Goal: Information Seeking & Learning: Compare options

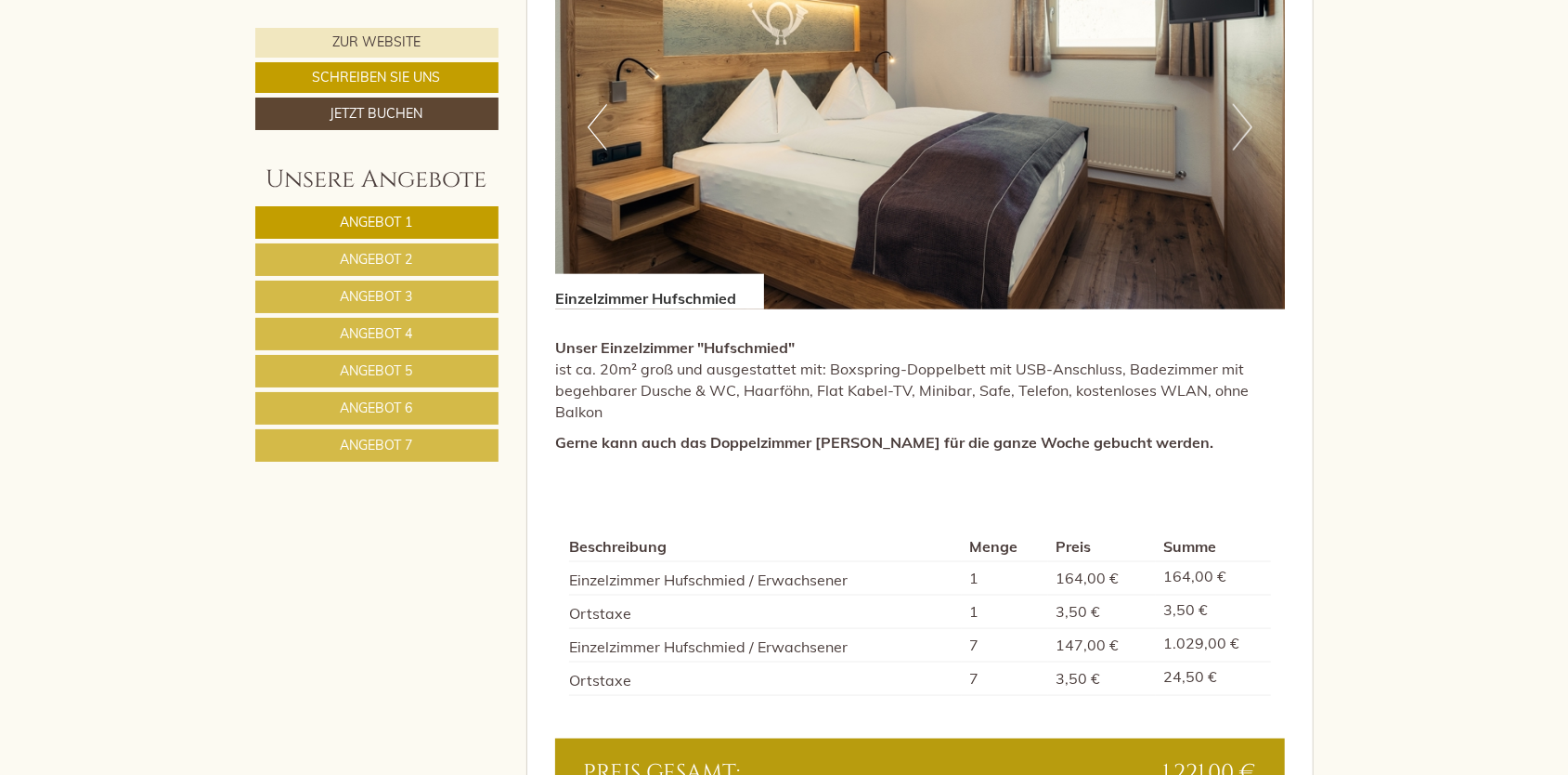
scroll to position [1393, 0]
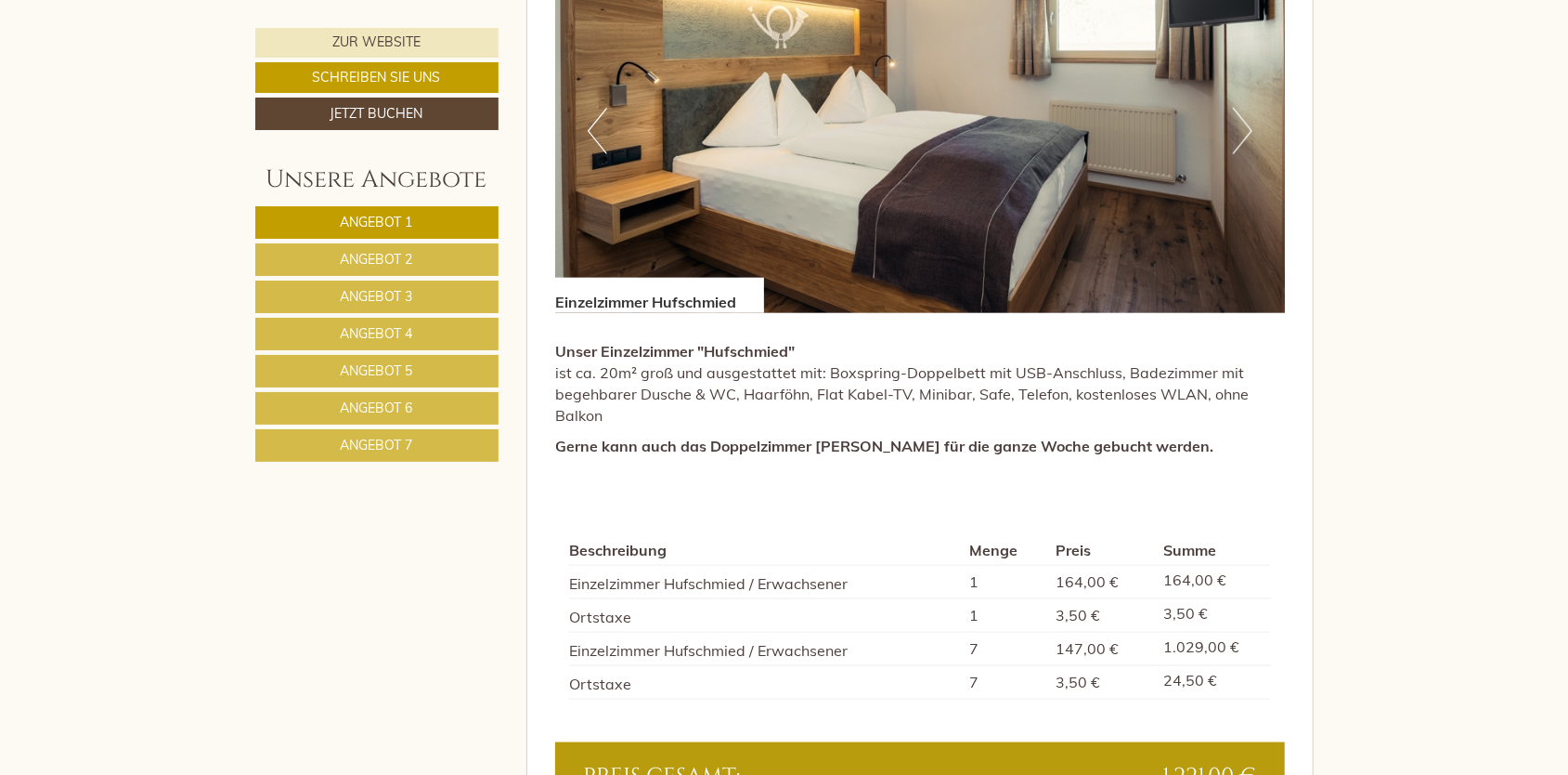
click at [397, 221] on span "Angebot 1" at bounding box center [377, 222] width 72 height 17
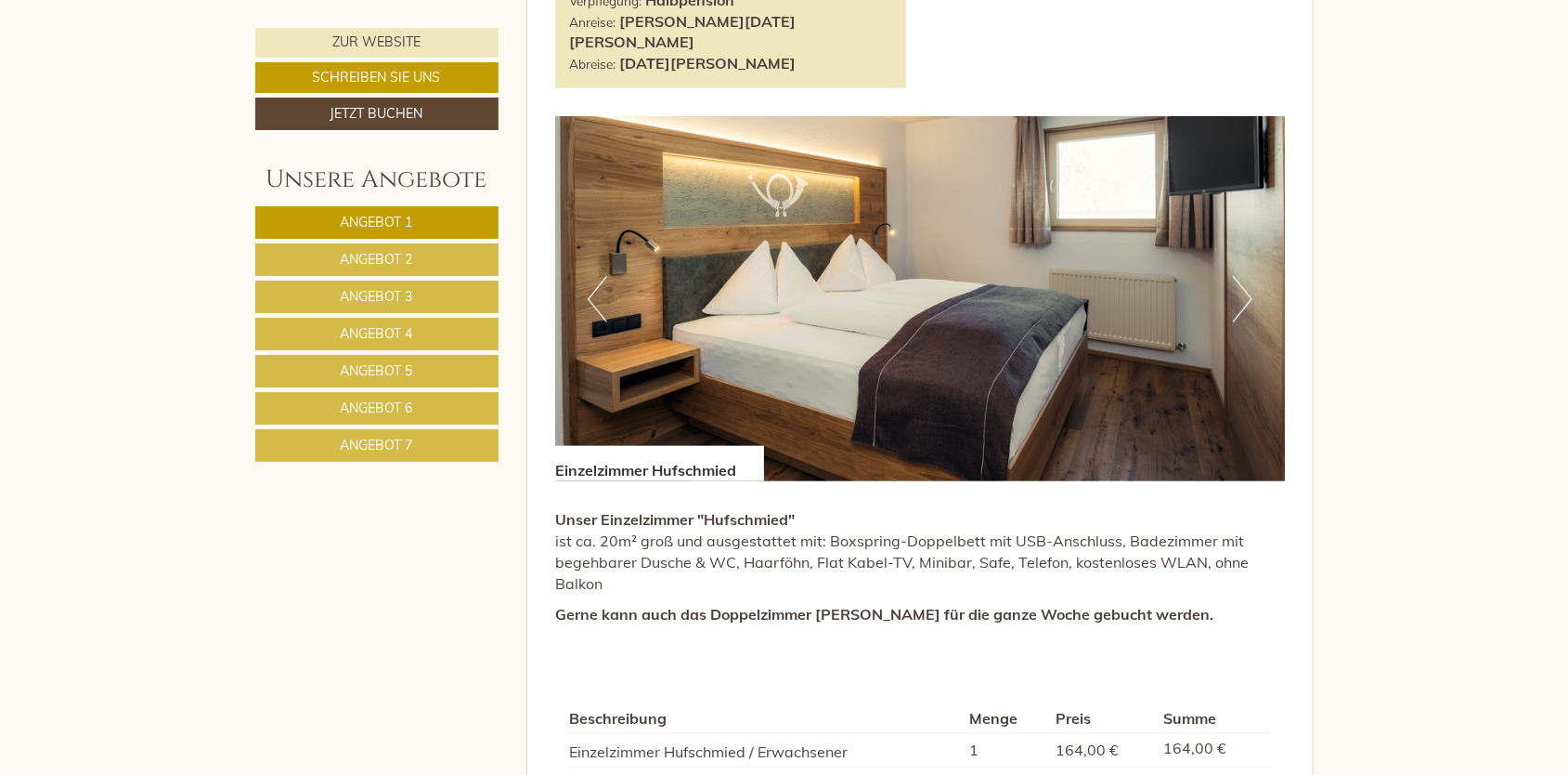
scroll to position [1030, 0]
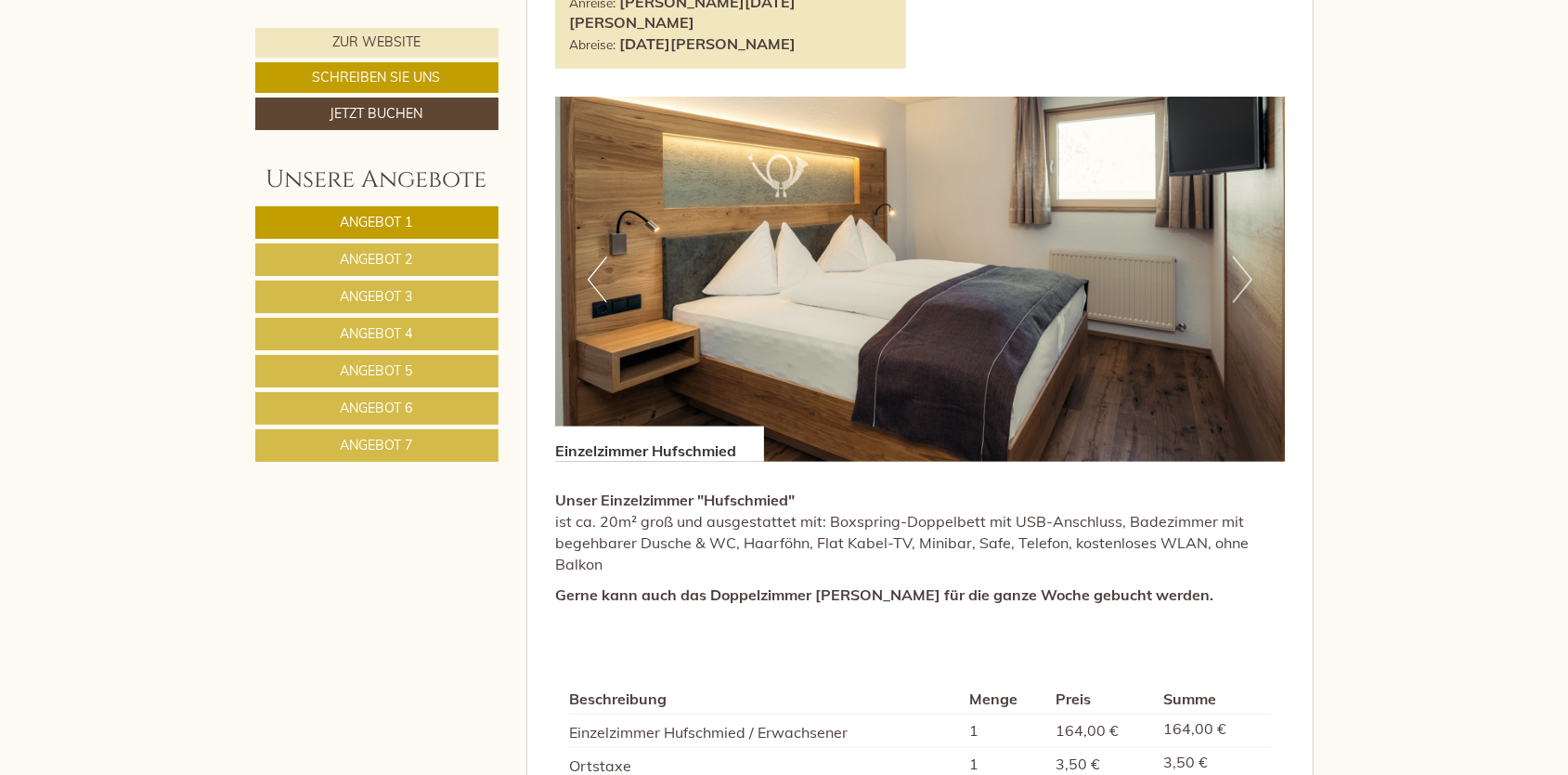
click at [383, 261] on span "Angebot 2" at bounding box center [377, 259] width 72 height 17
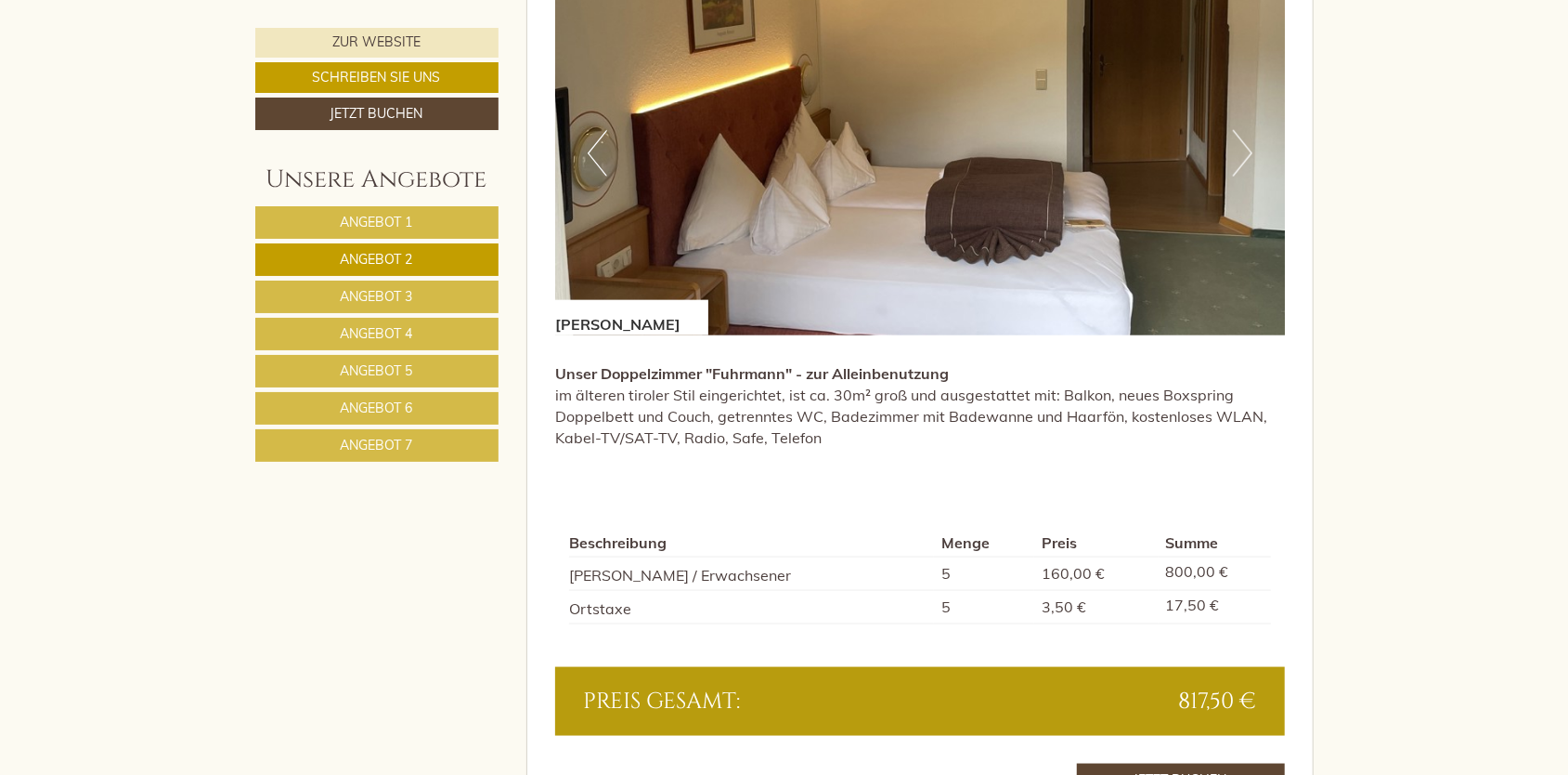
scroll to position [1398, 0]
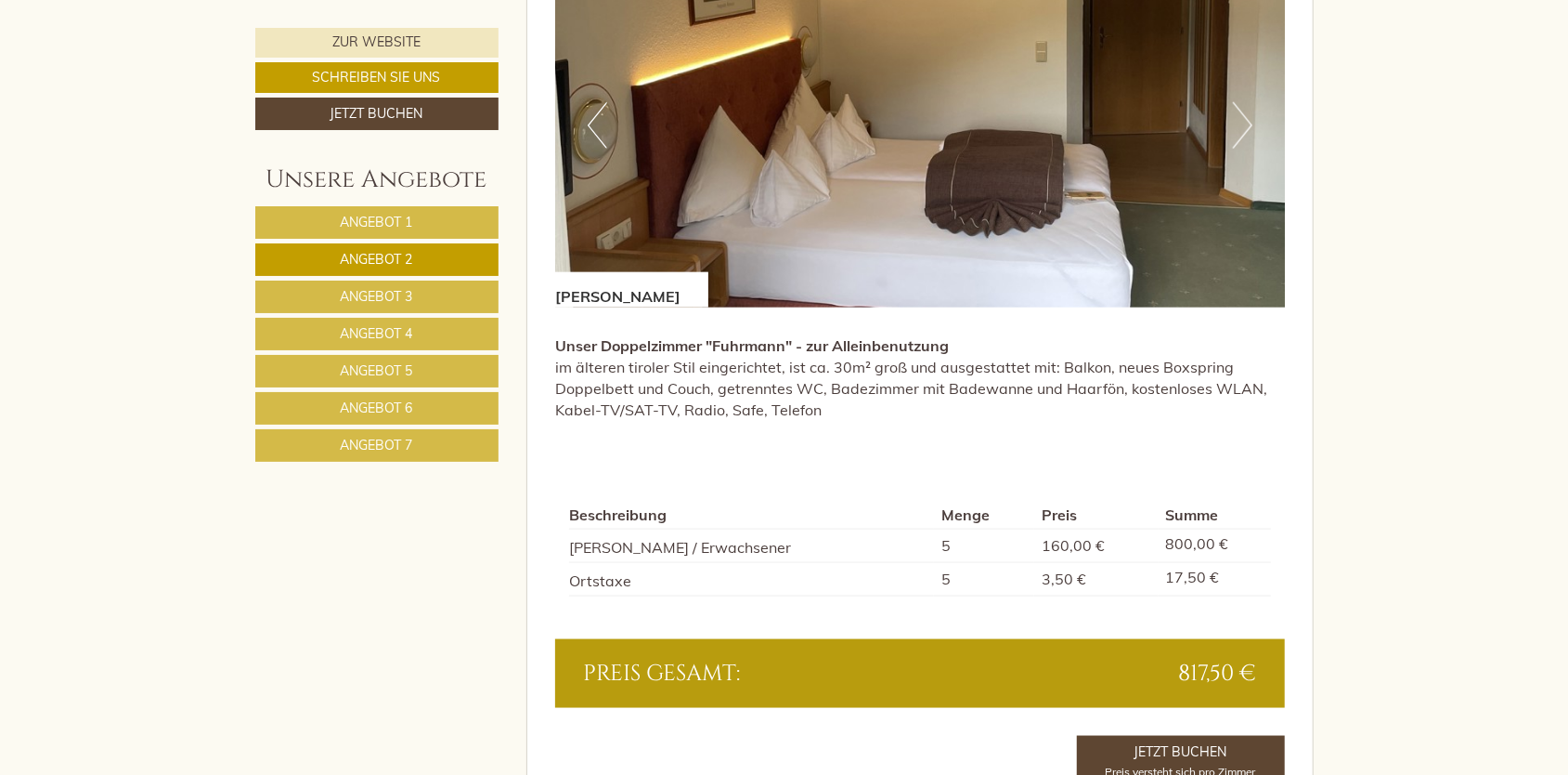
click at [400, 288] on span "Angebot 3" at bounding box center [377, 296] width 72 height 17
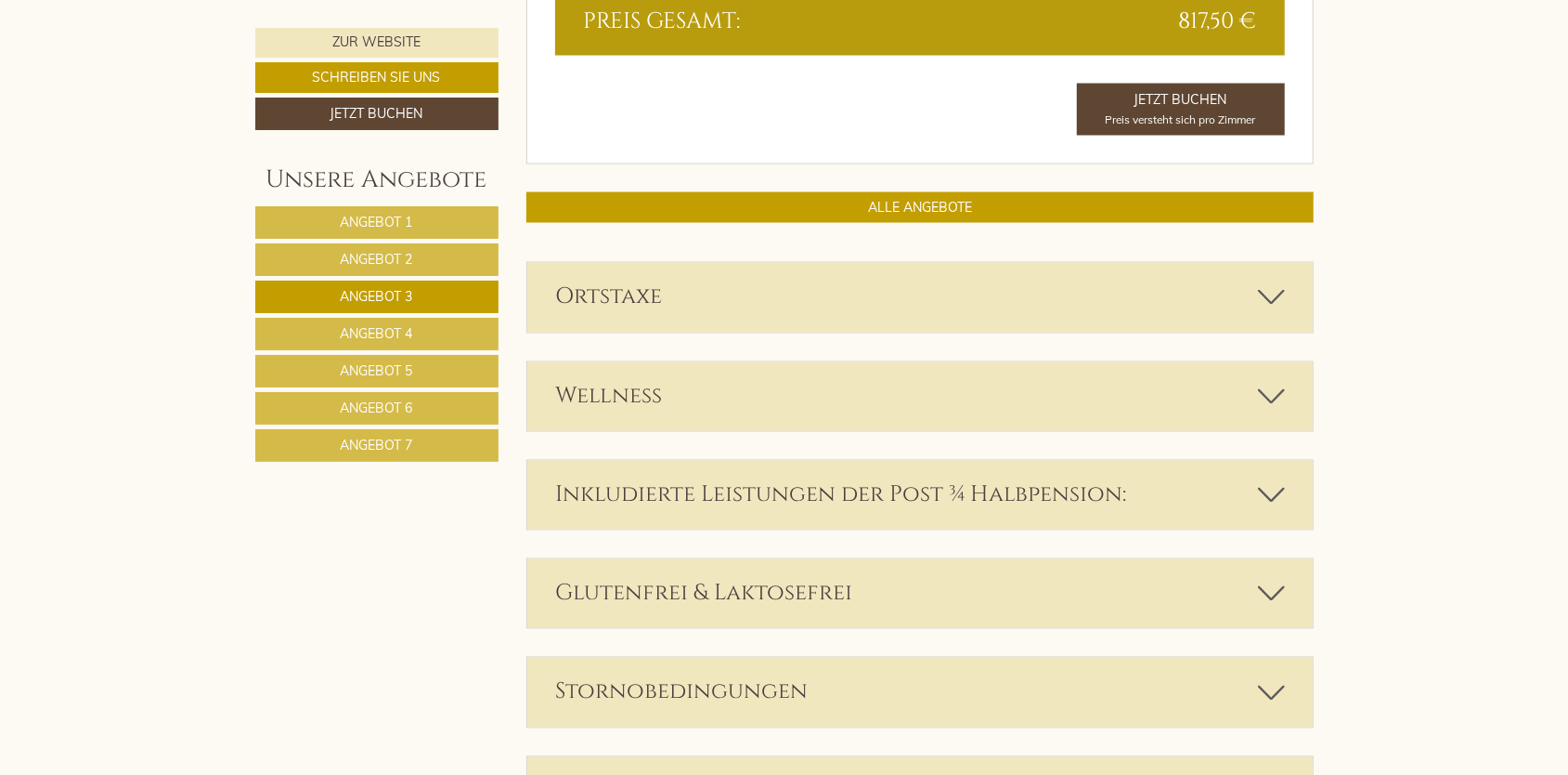
scroll to position [2052, 0]
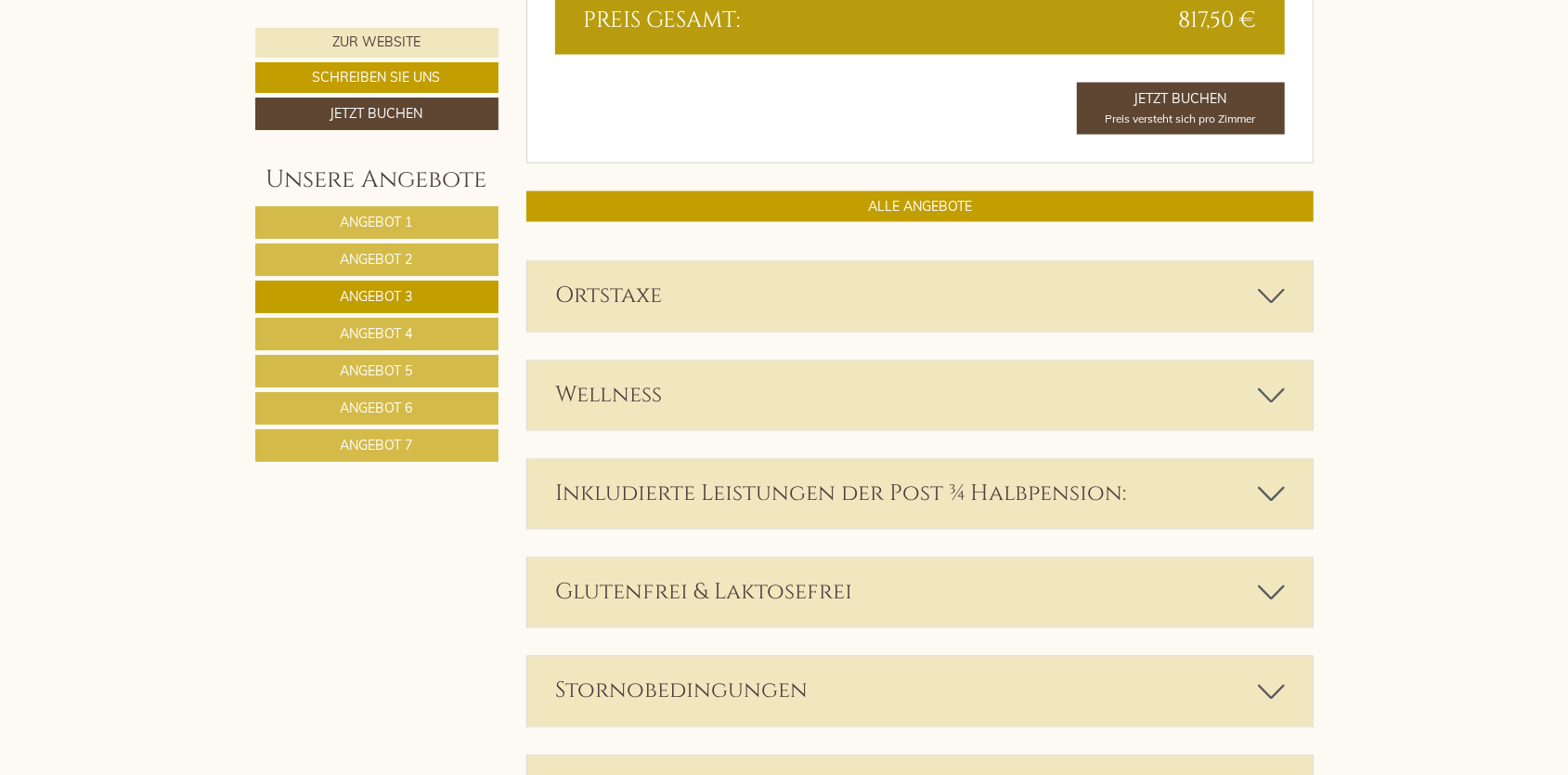
click at [396, 328] on span "Angebot 4" at bounding box center [377, 333] width 72 height 17
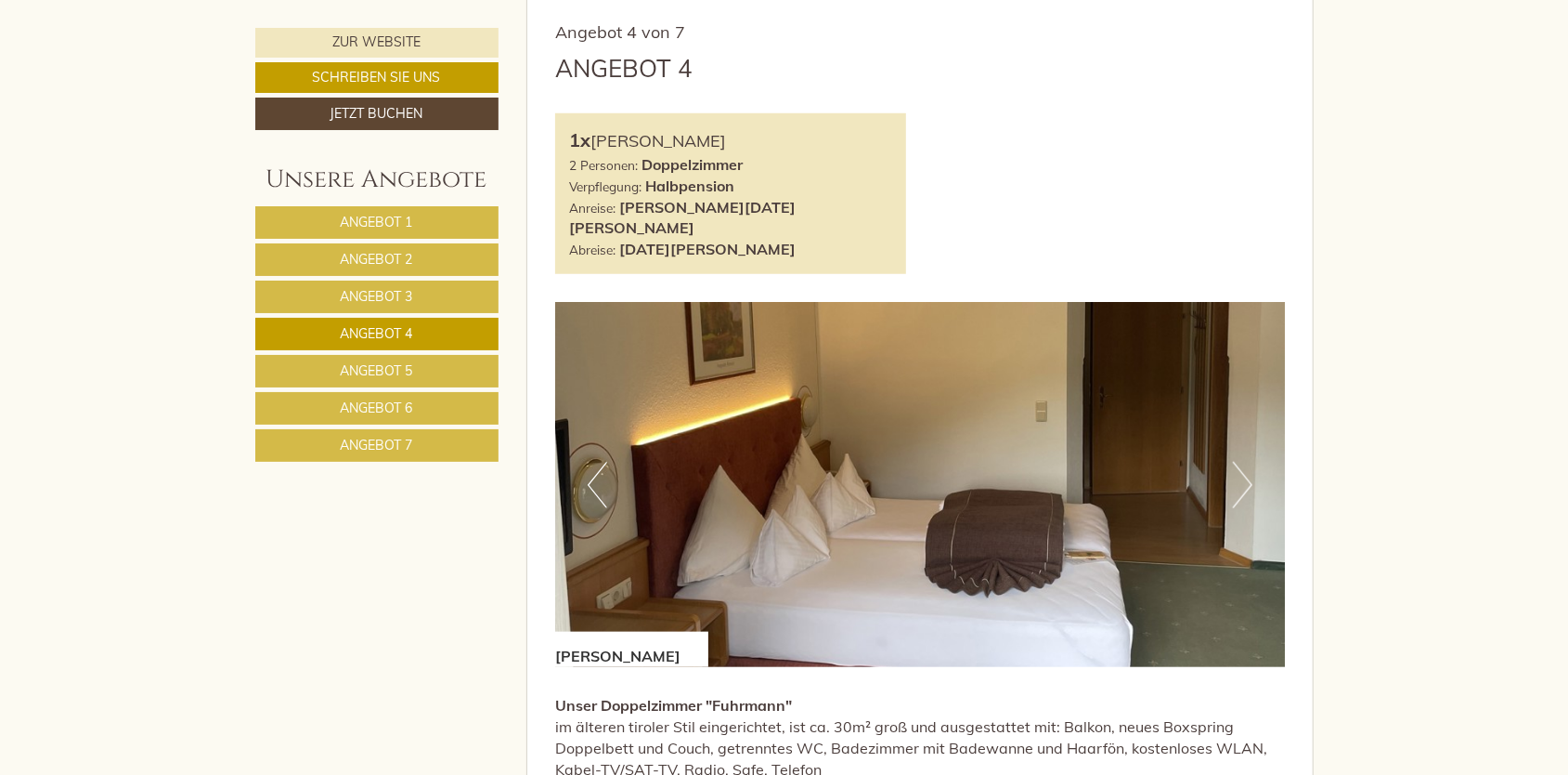
scroll to position [937, 0]
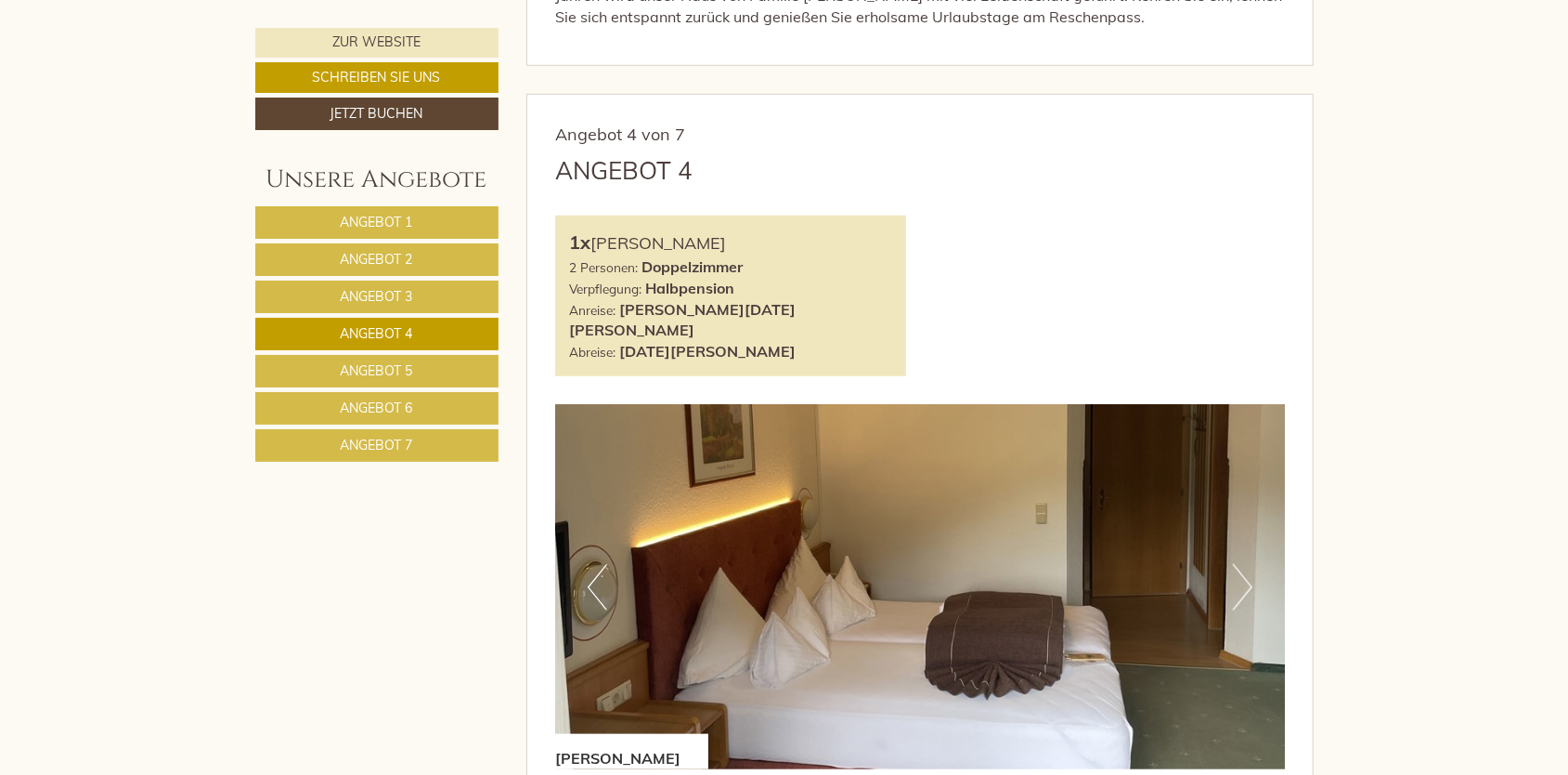
click at [390, 362] on span "Angebot 5" at bounding box center [377, 370] width 72 height 17
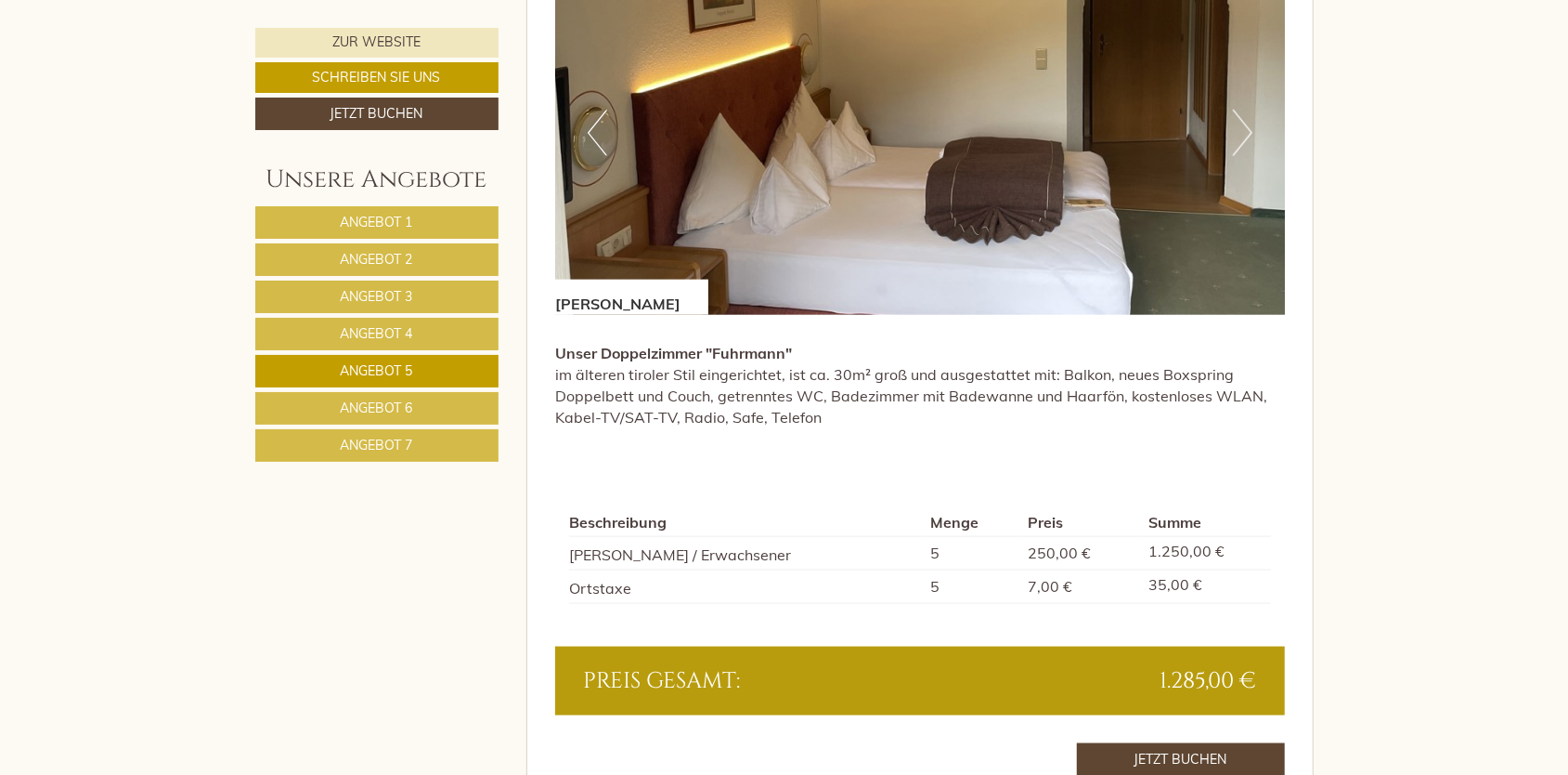
scroll to position [1401, 0]
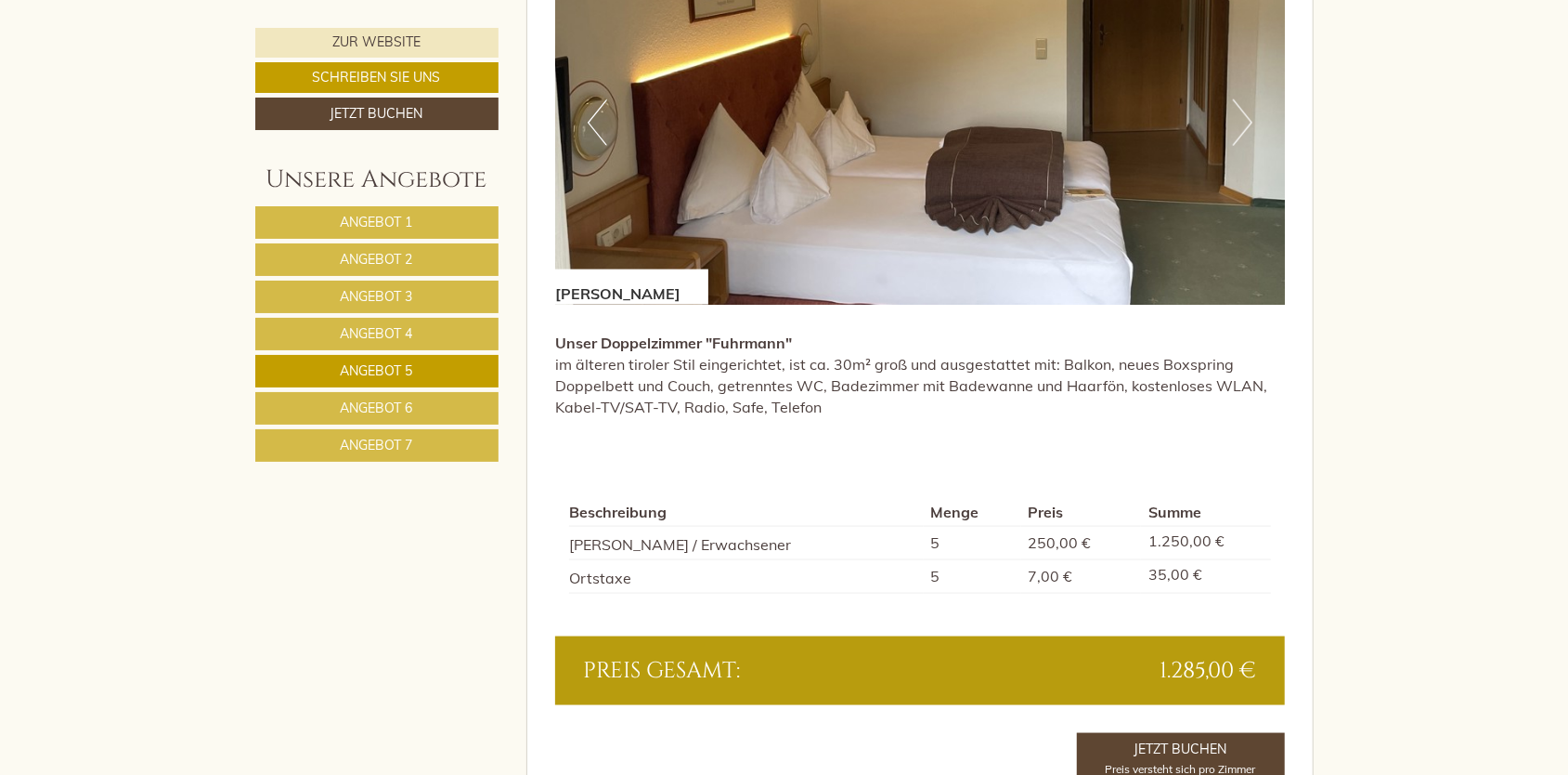
click at [339, 394] on link "Angebot 6" at bounding box center [377, 407] width 243 height 32
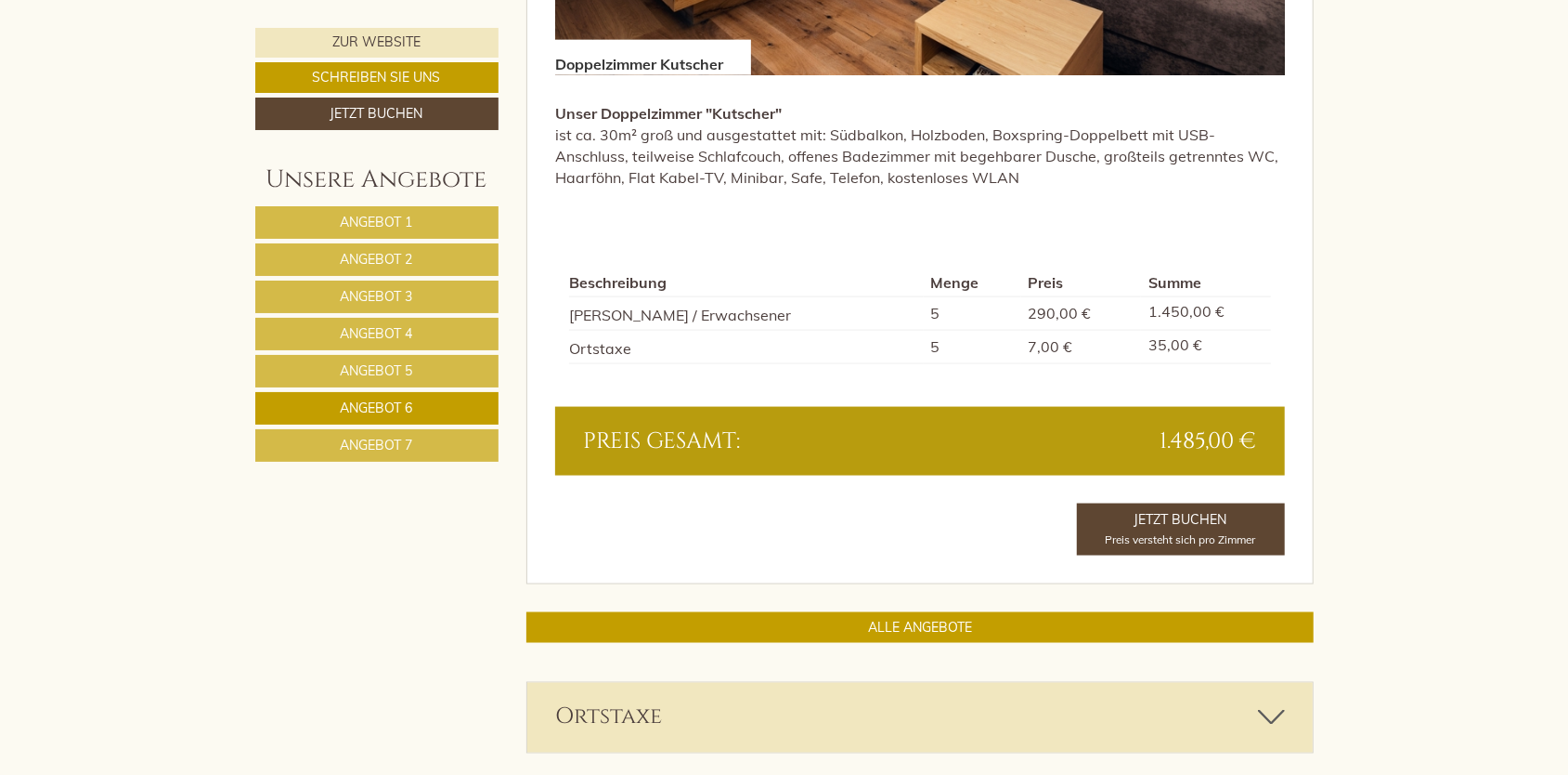
scroll to position [1773, 0]
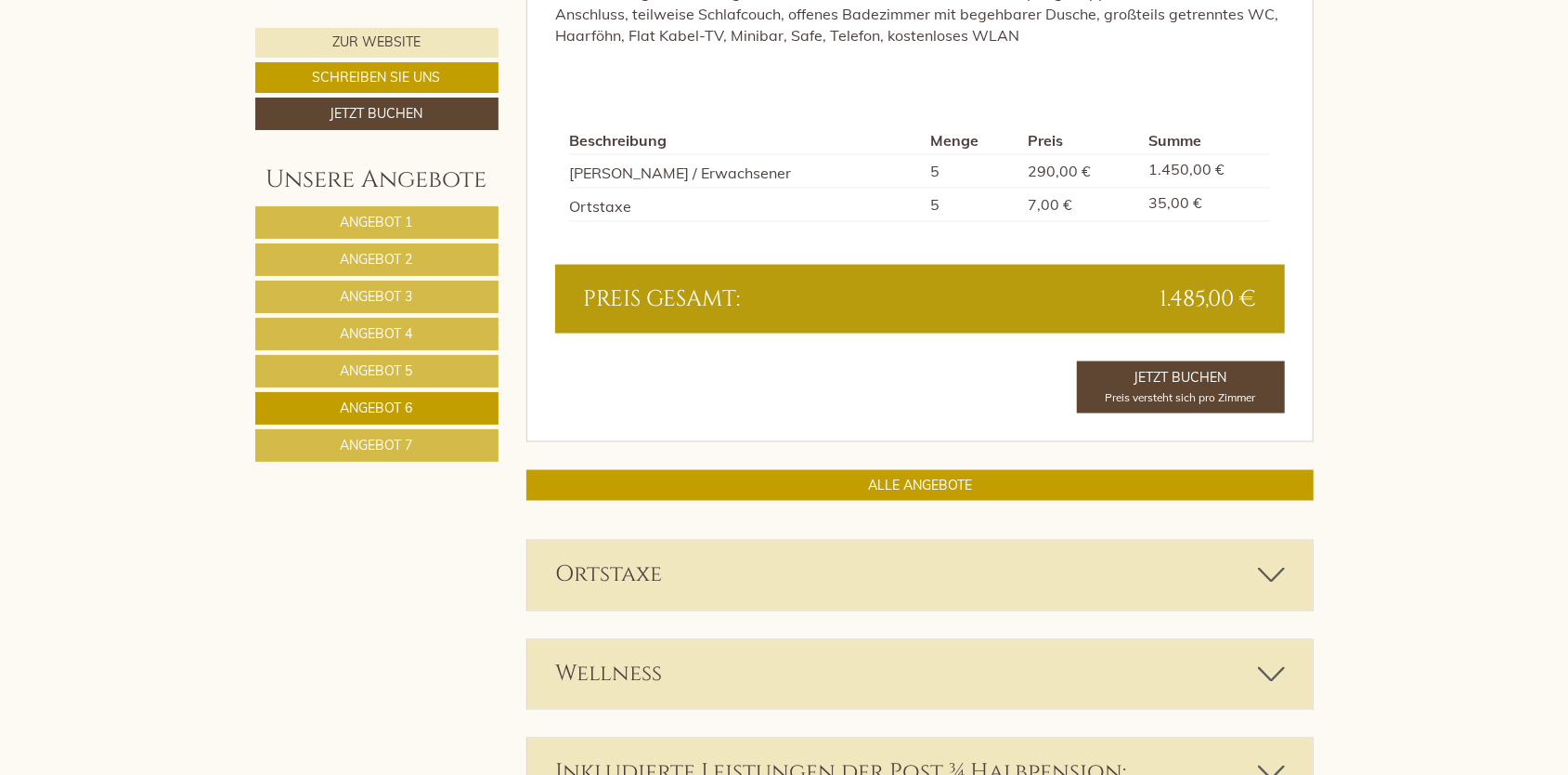
click at [422, 444] on link "Angebot 7" at bounding box center [377, 444] width 243 height 32
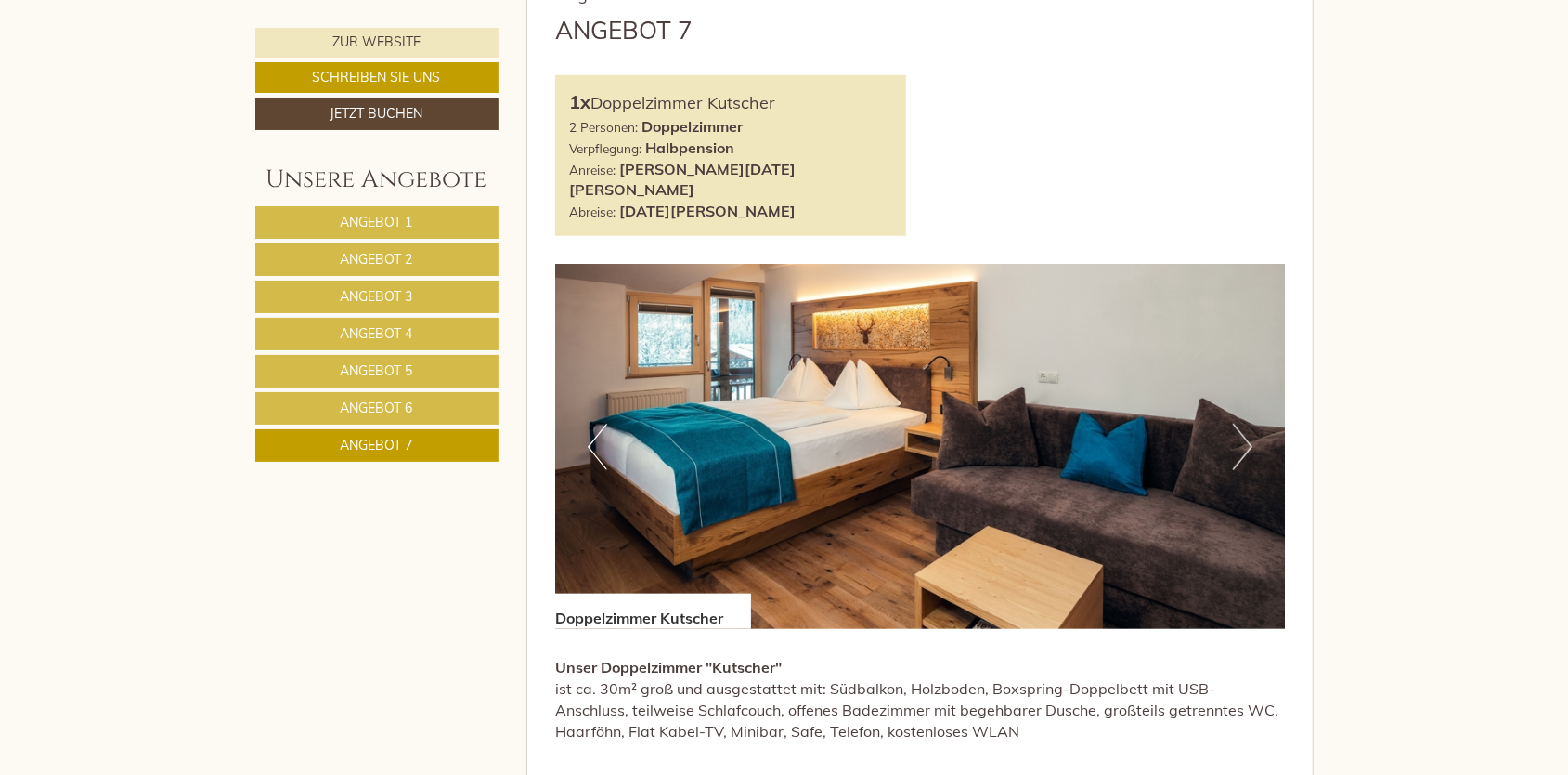
scroll to position [1309, 0]
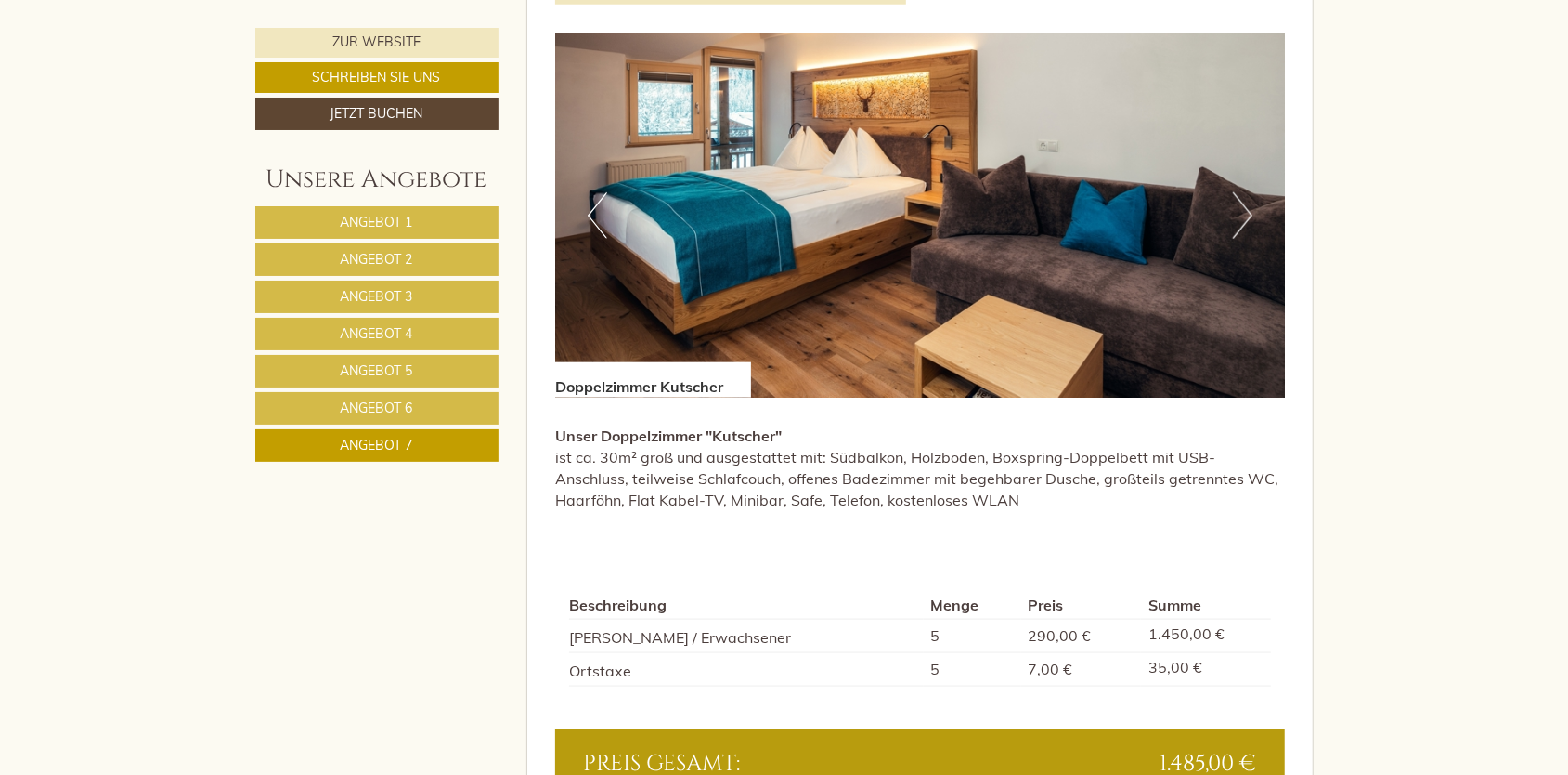
click at [1250, 193] on button "Next" at bounding box center [1242, 216] width 19 height 47
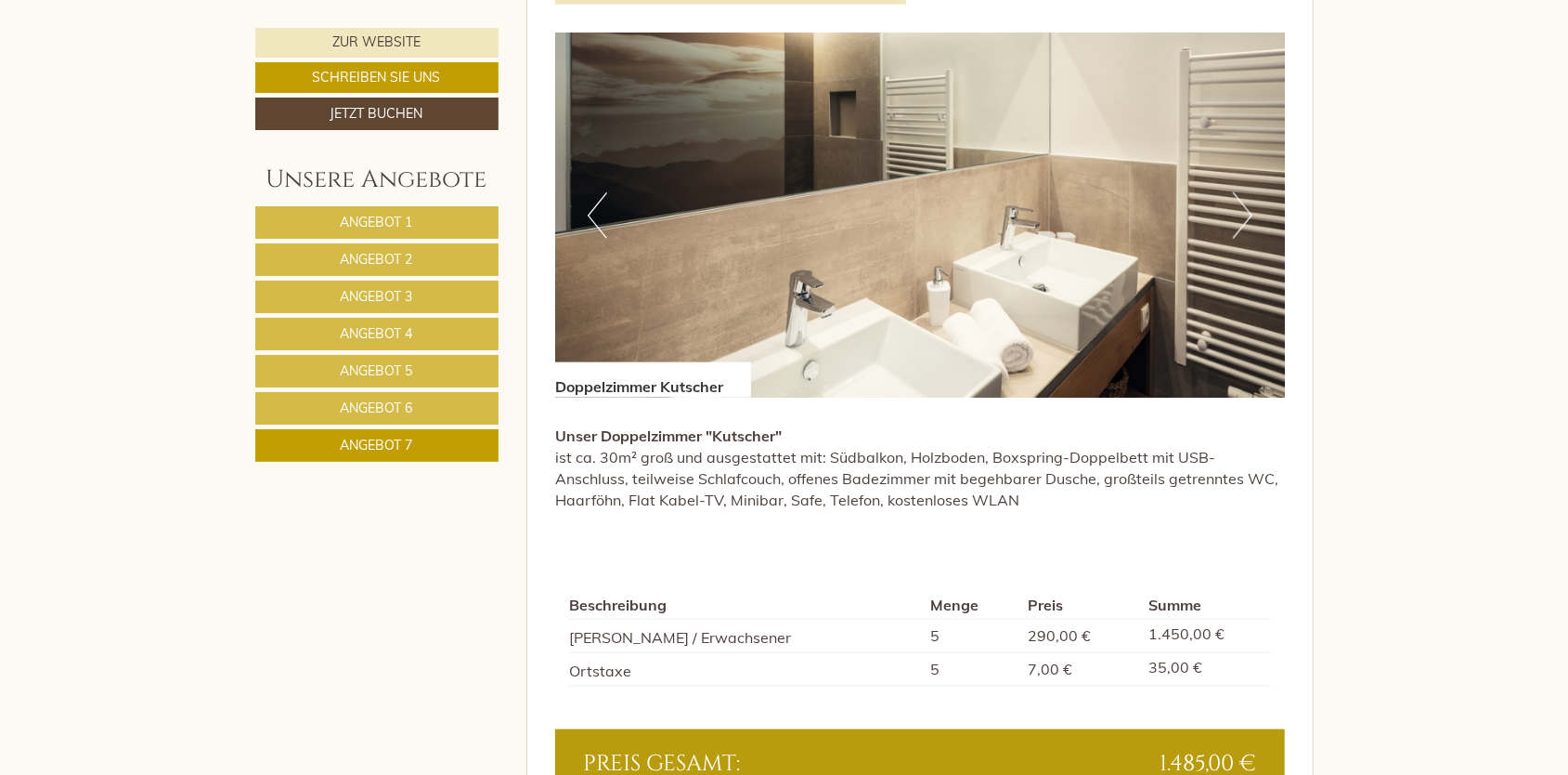
click at [1250, 193] on button "Next" at bounding box center [1242, 216] width 19 height 47
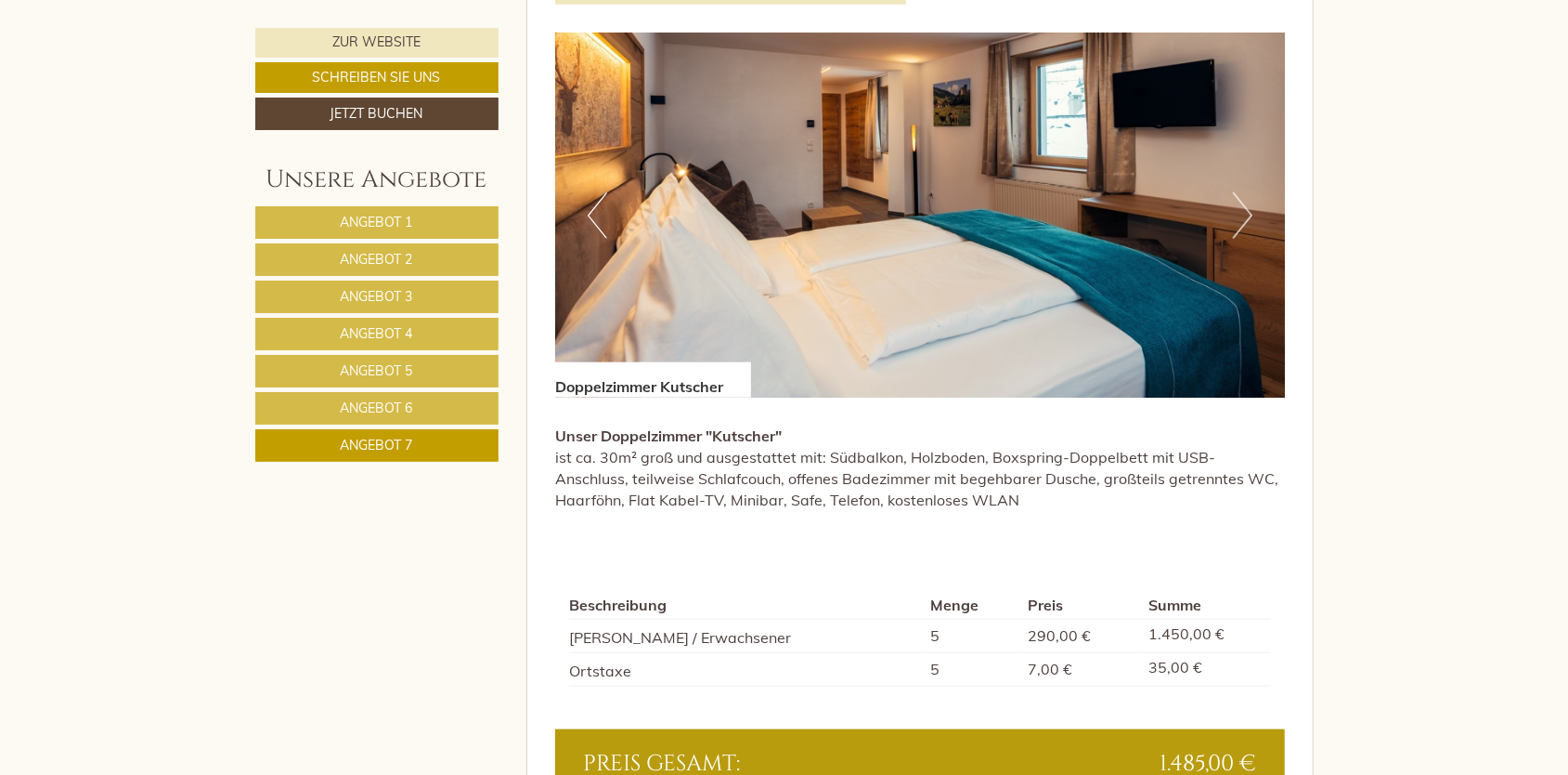
click at [1250, 193] on button "Next" at bounding box center [1242, 216] width 19 height 47
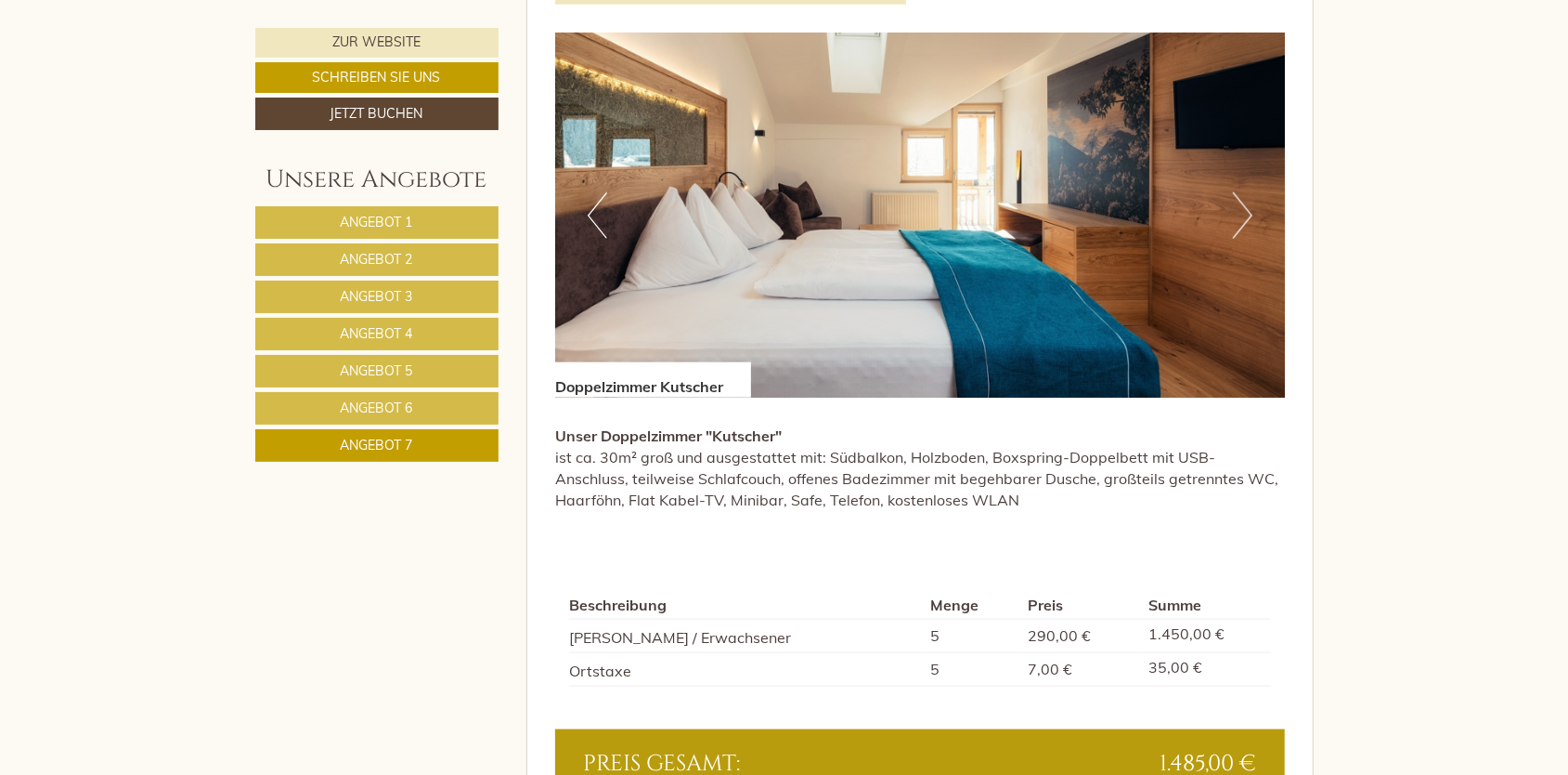
drag, startPoint x: 299, startPoint y: 656, endPoint x: 485, endPoint y: 137, distance: 551.3
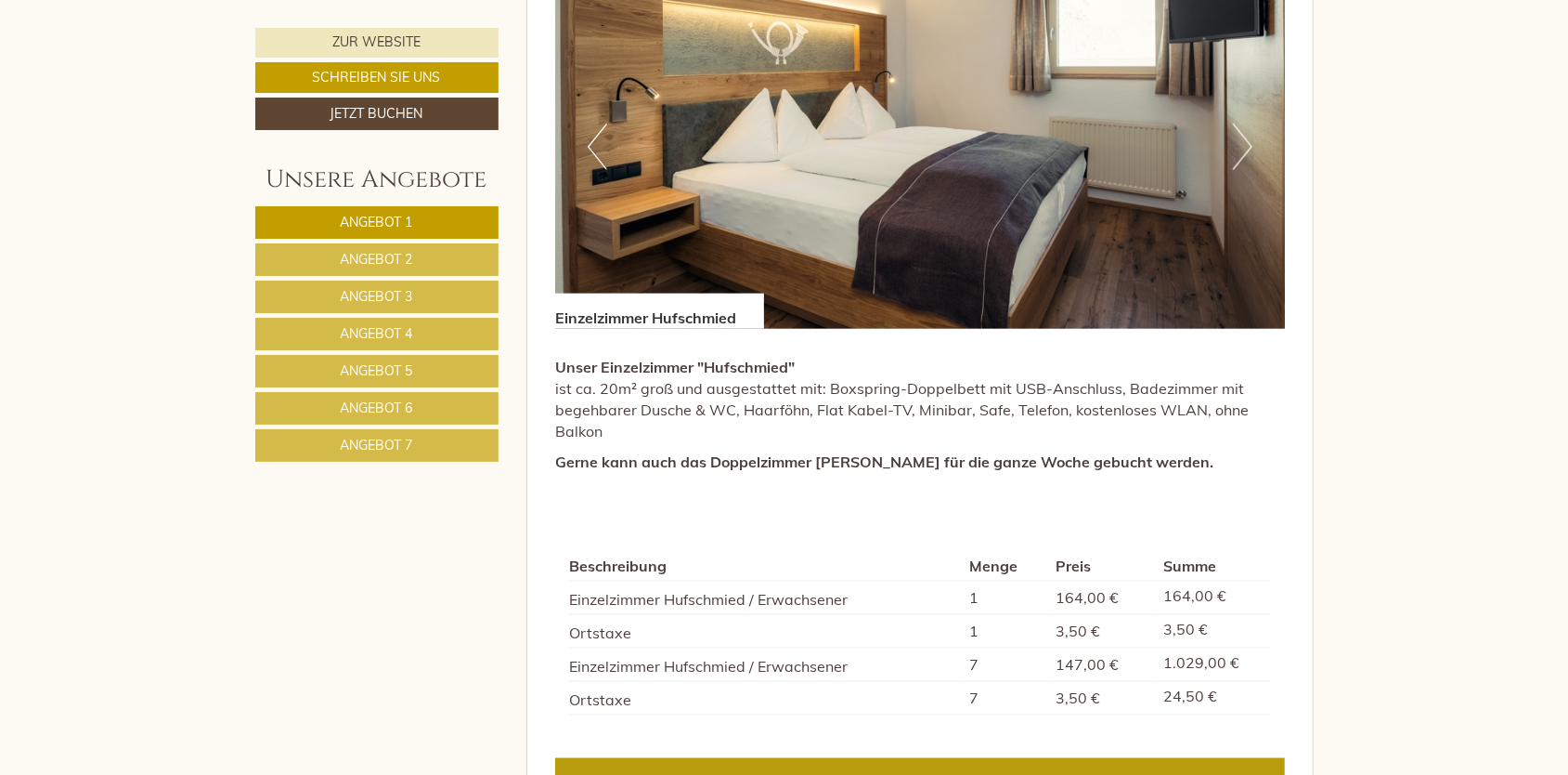
scroll to position [1486, 0]
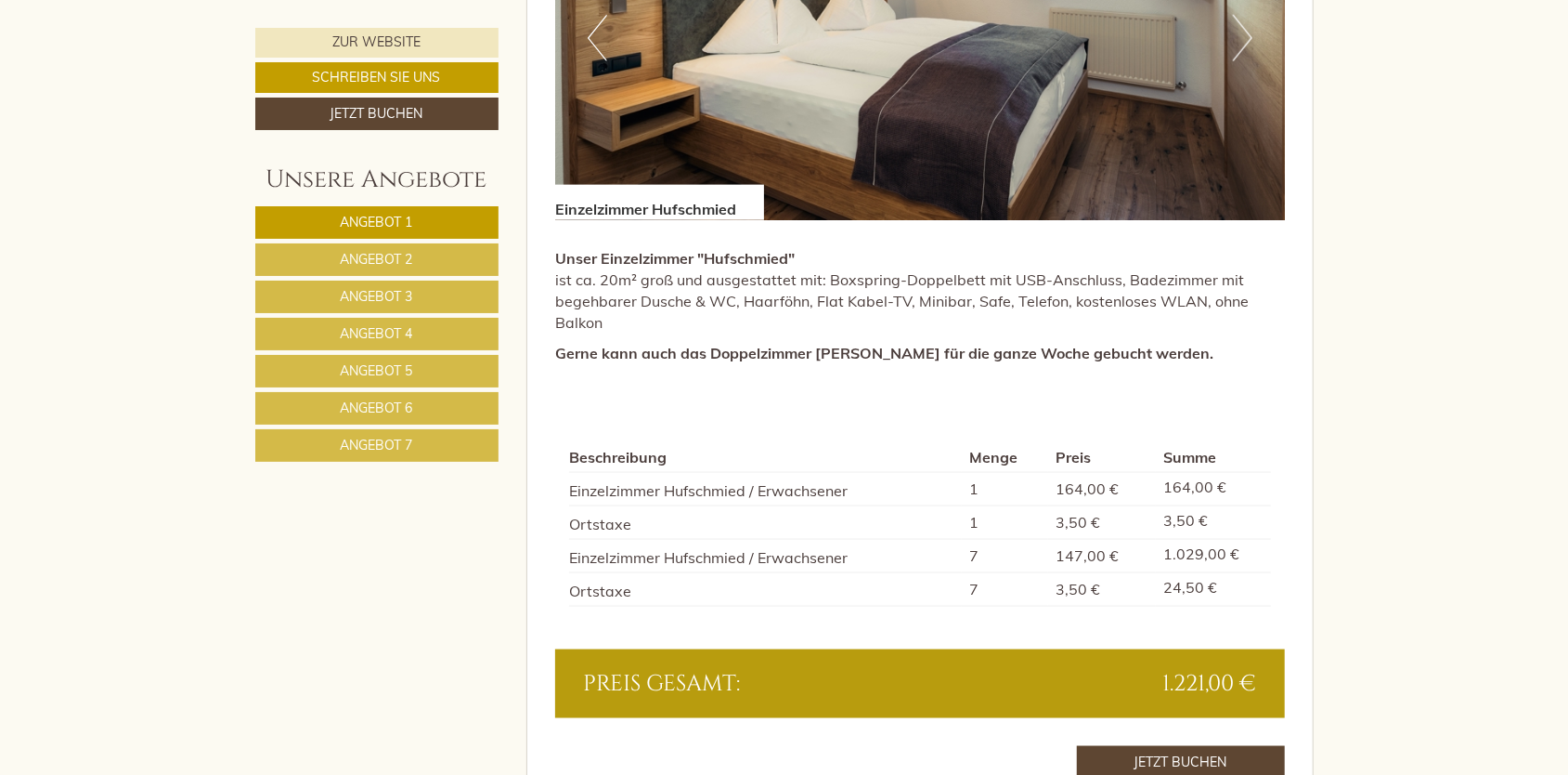
click at [397, 257] on span "Angebot 2" at bounding box center [377, 259] width 72 height 17
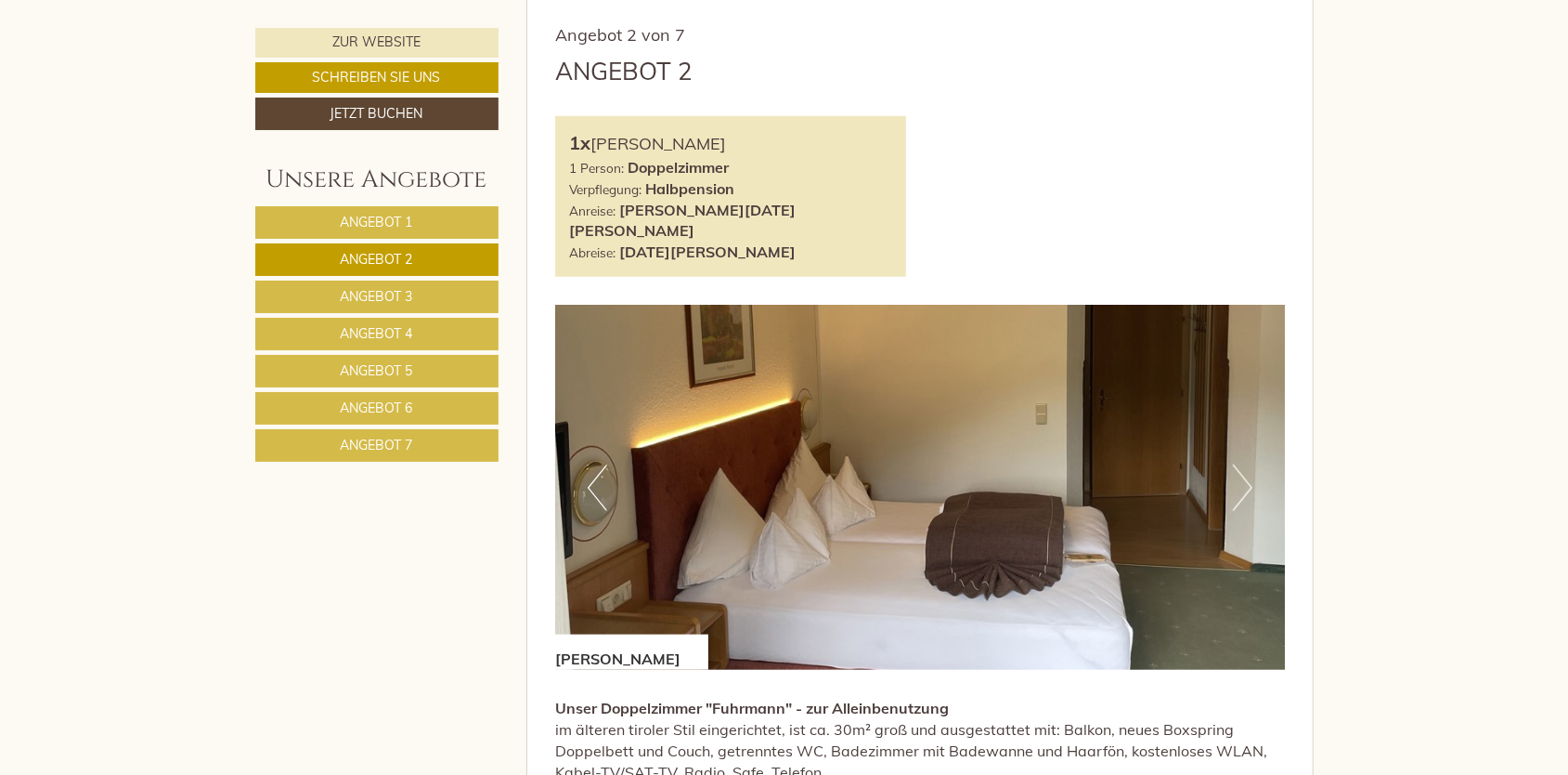
scroll to position [1030, 0]
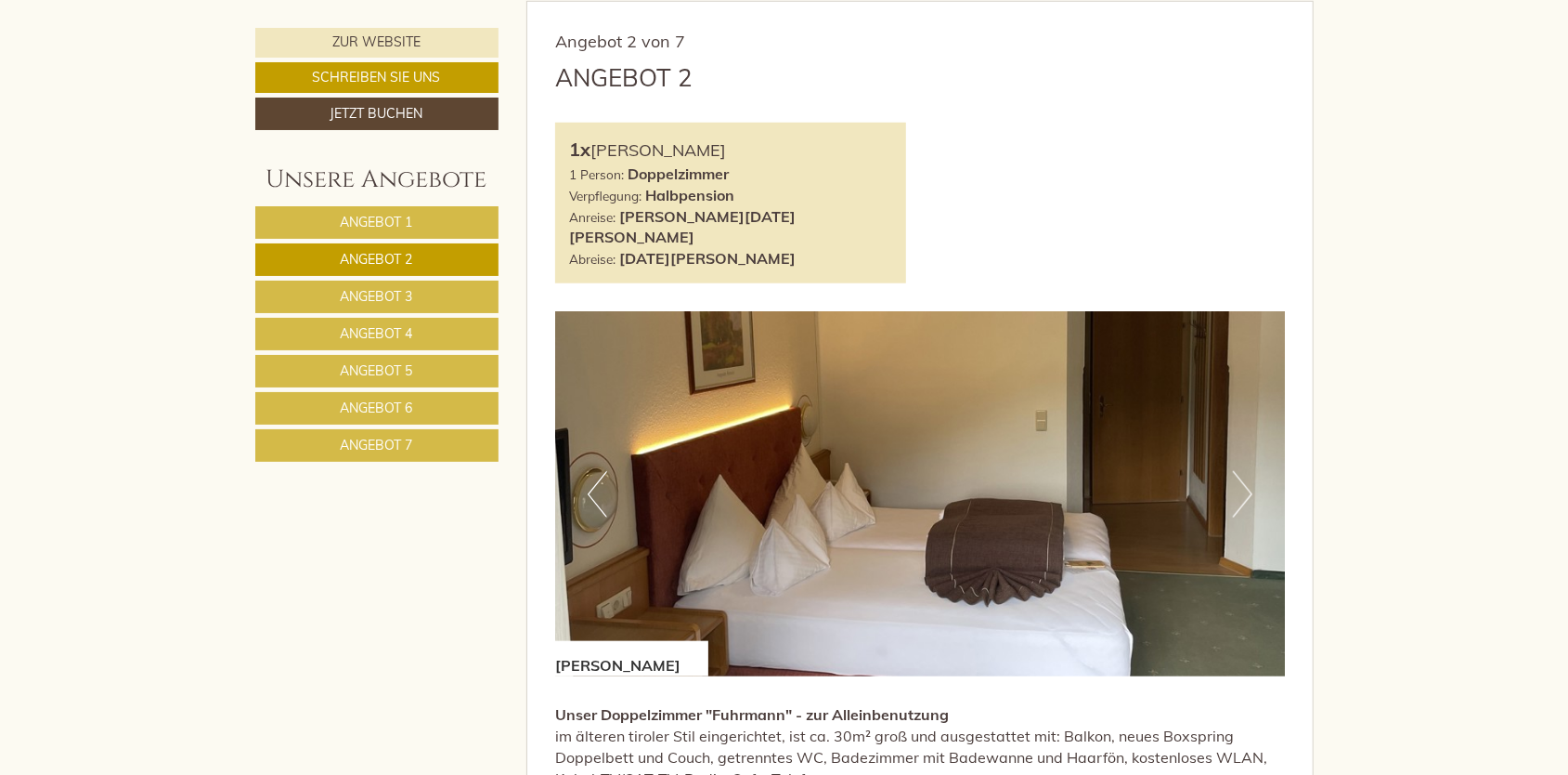
click at [375, 221] on span "Angebot 1" at bounding box center [377, 222] width 72 height 17
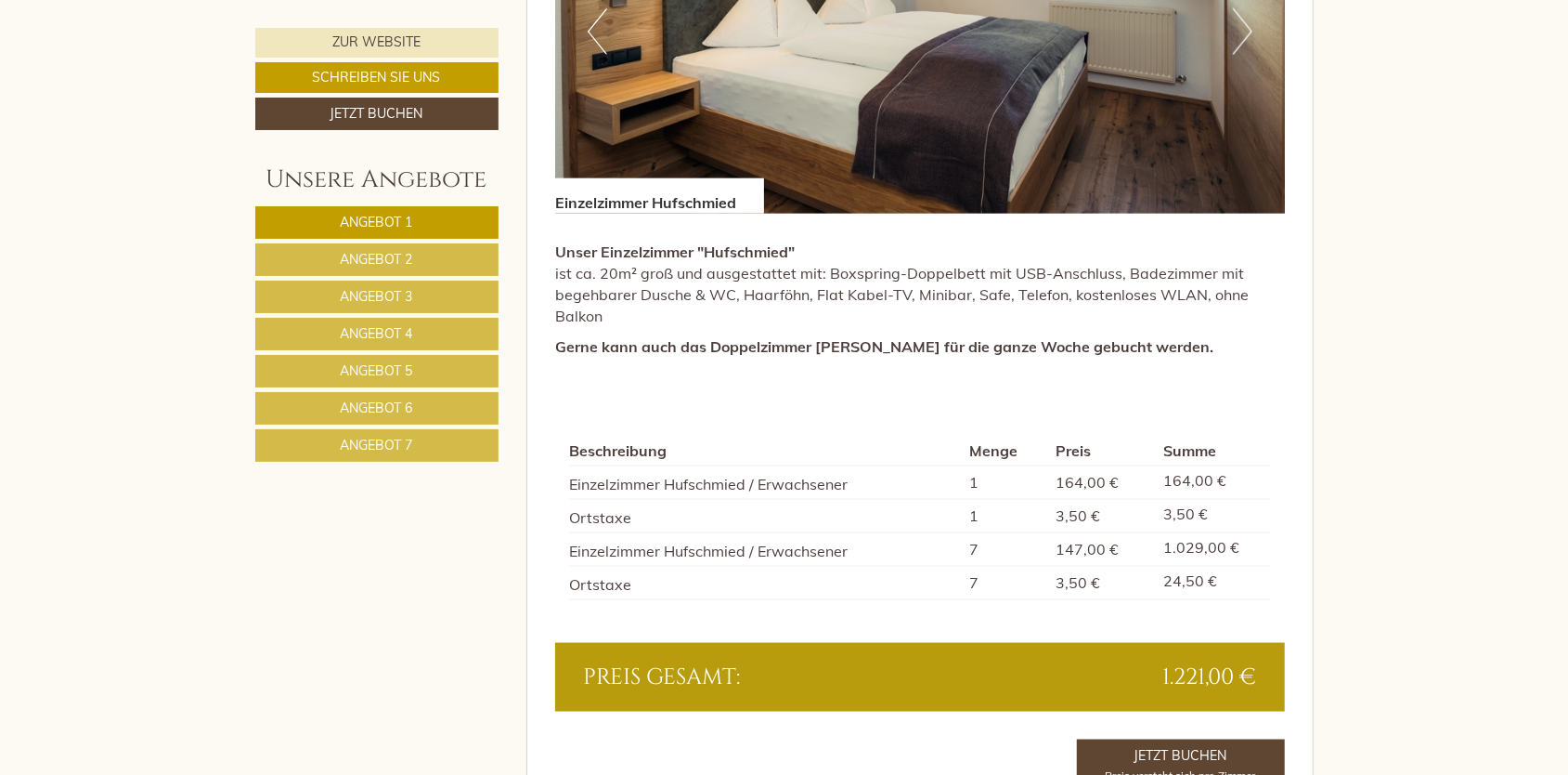
scroll to position [1495, 0]
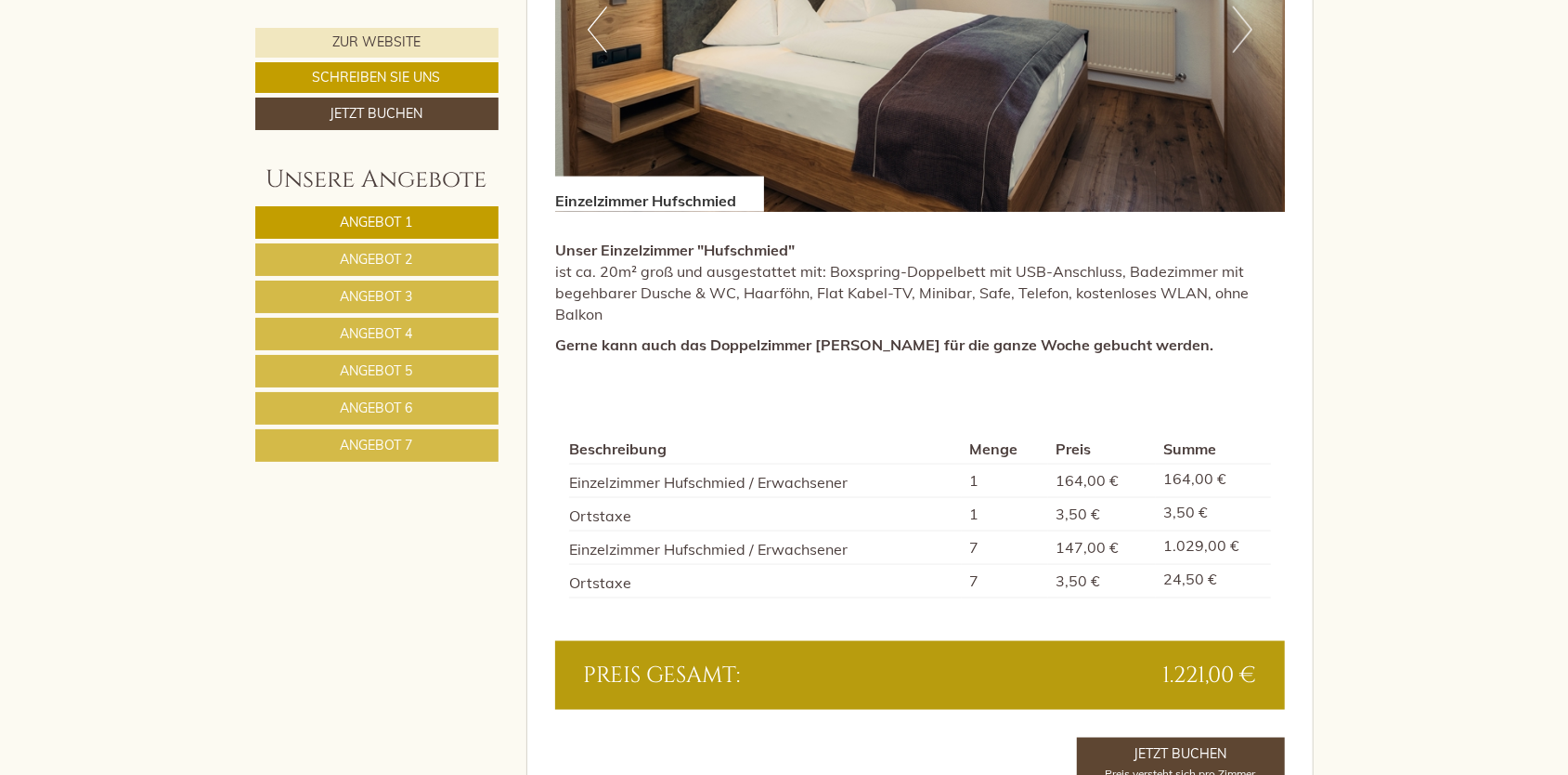
click at [396, 259] on span "Angebot 2" at bounding box center [377, 259] width 72 height 17
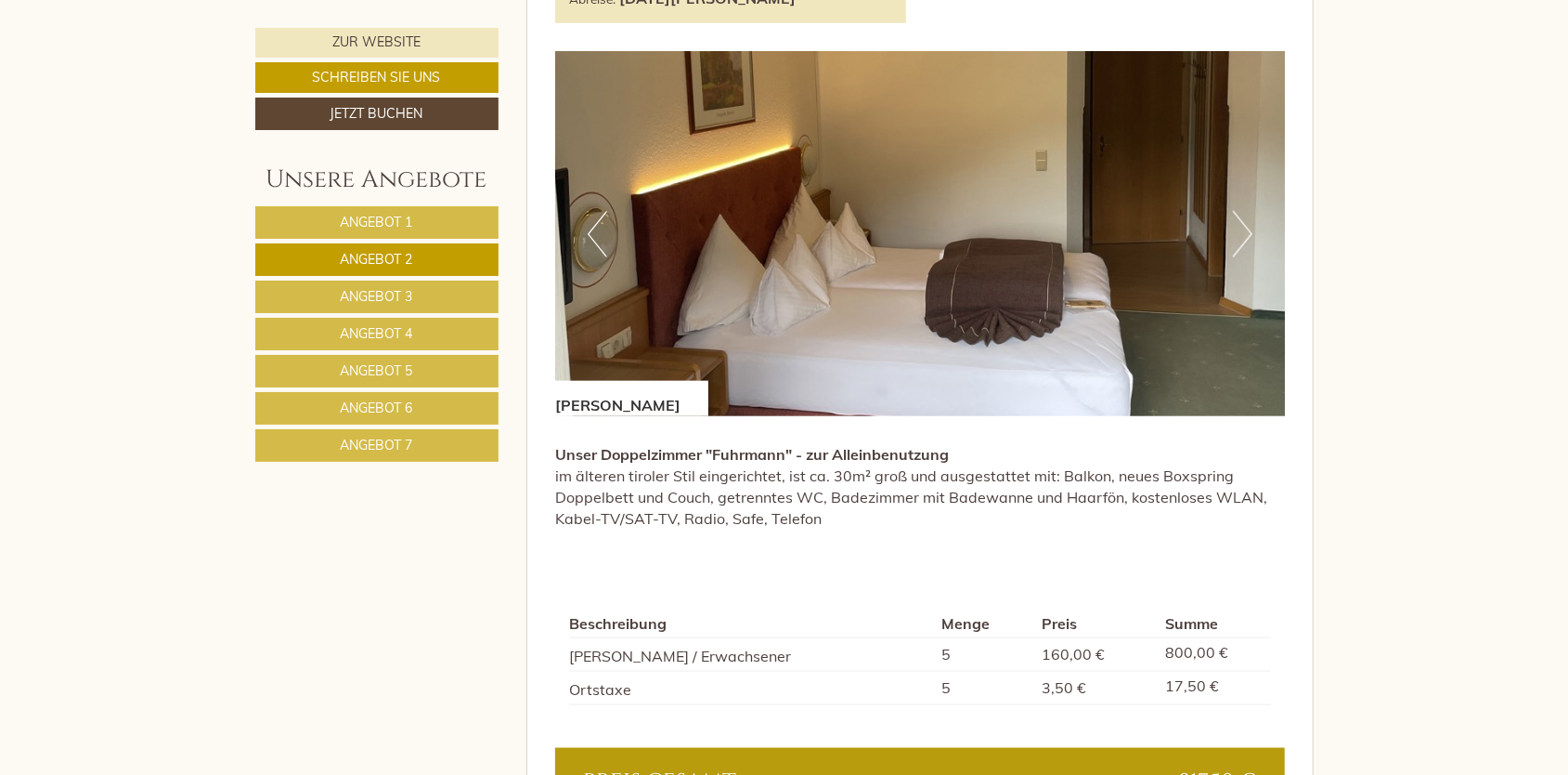
scroll to position [1309, 0]
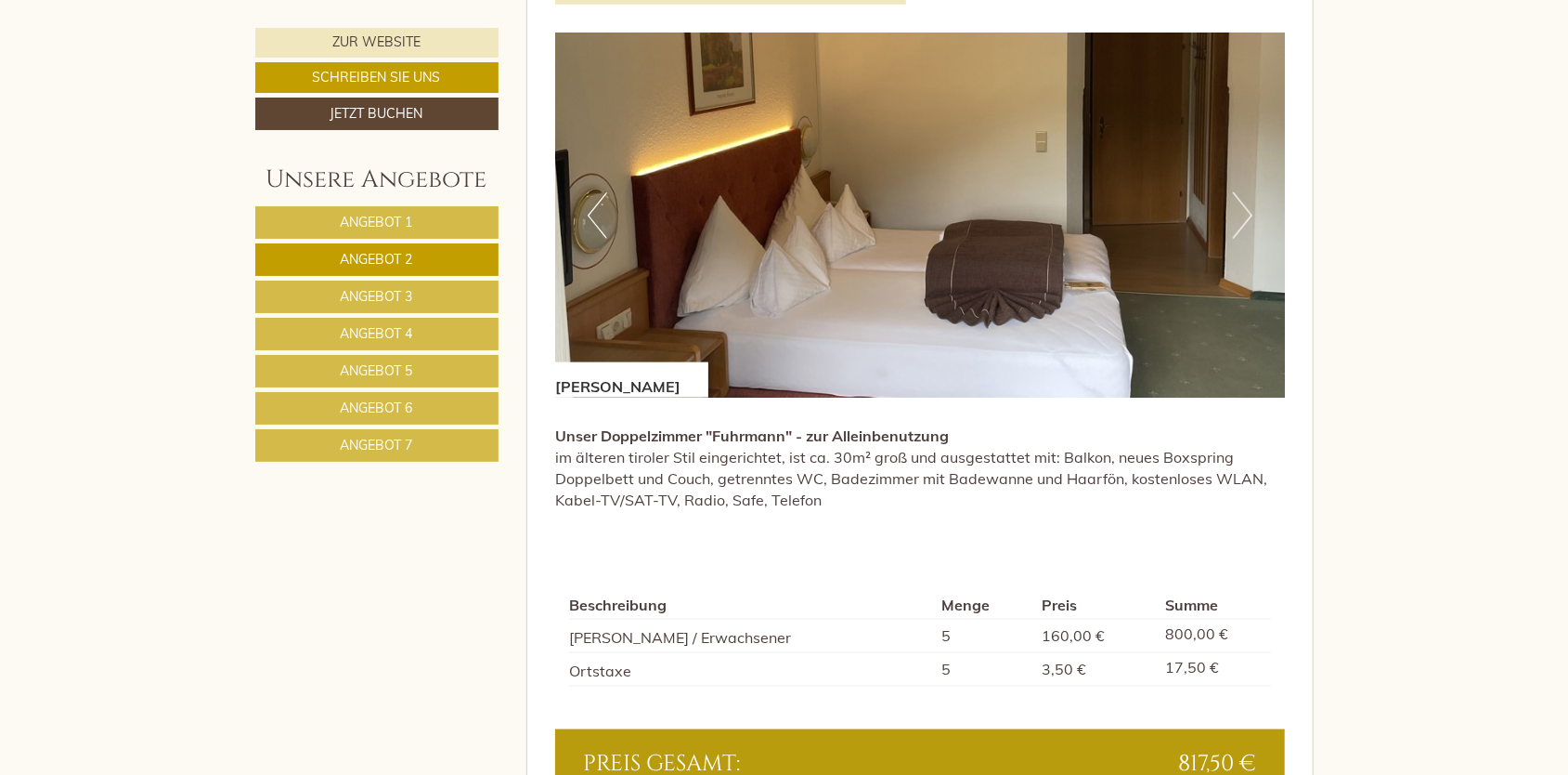
drag, startPoint x: 391, startPoint y: 296, endPoint x: 403, endPoint y: 299, distance: 12.4
click at [391, 296] on span "Angebot 3" at bounding box center [377, 296] width 72 height 17
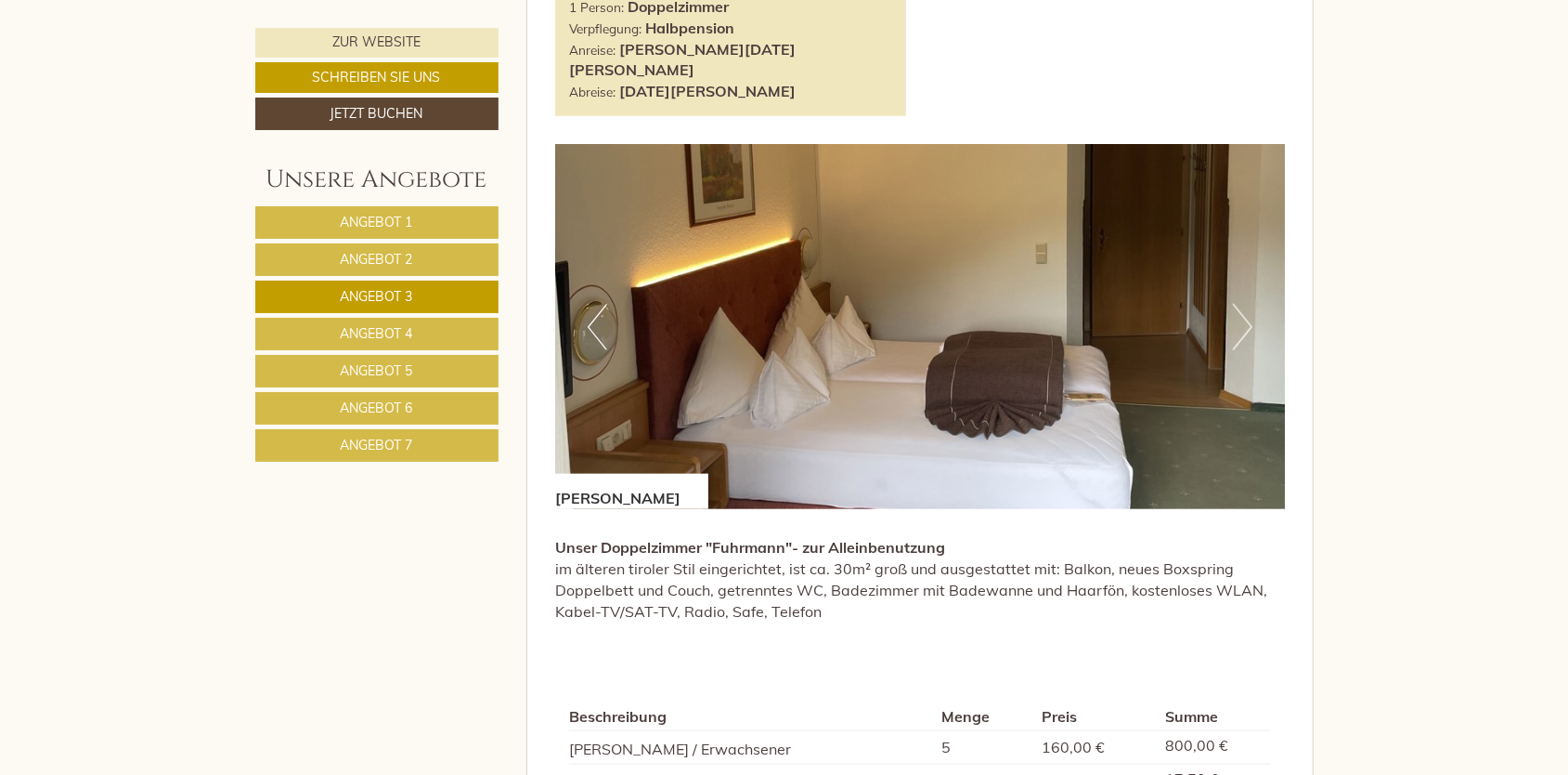
scroll to position [1401, 0]
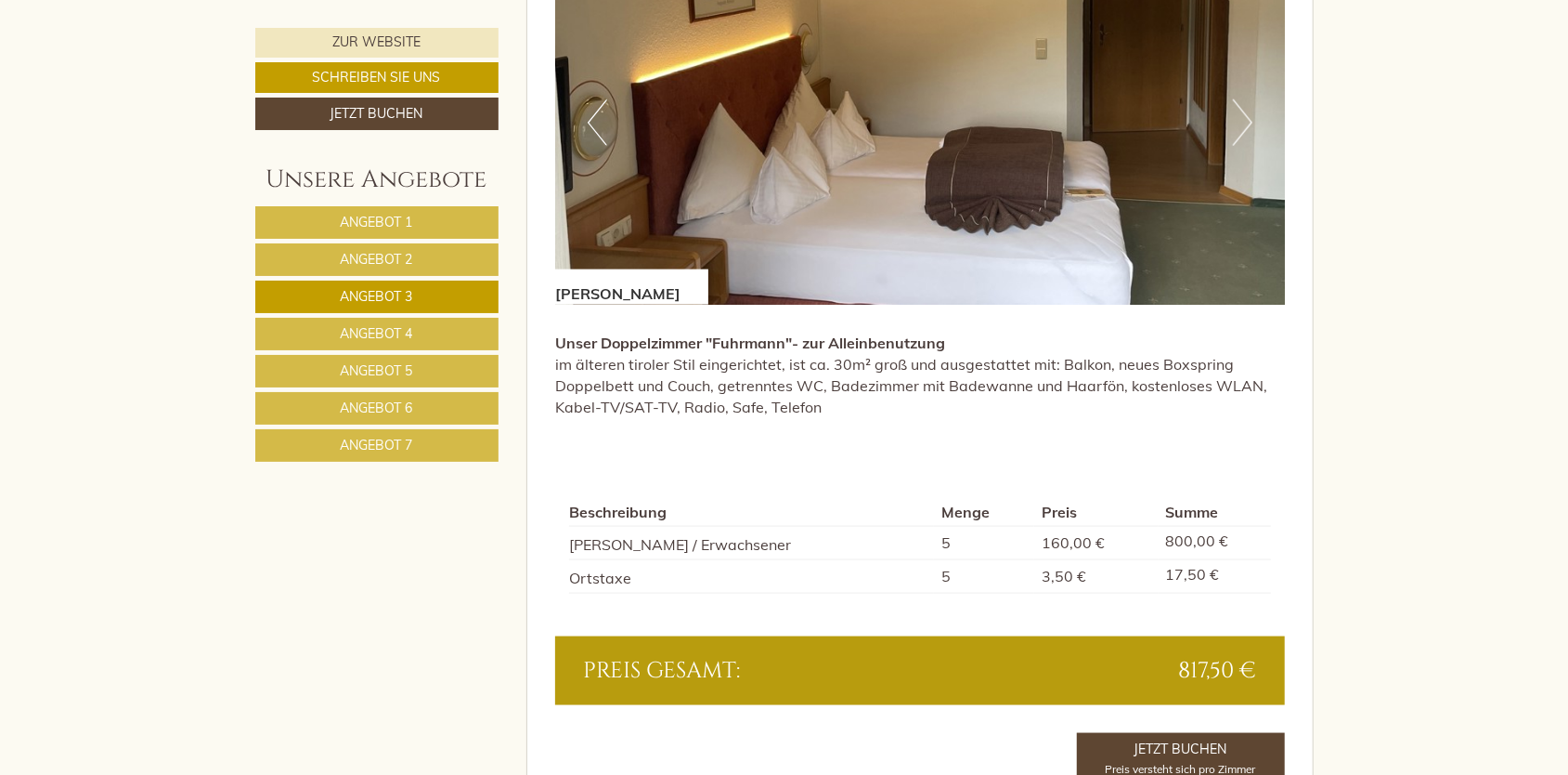
click at [429, 321] on link "Angebot 4" at bounding box center [377, 334] width 243 height 32
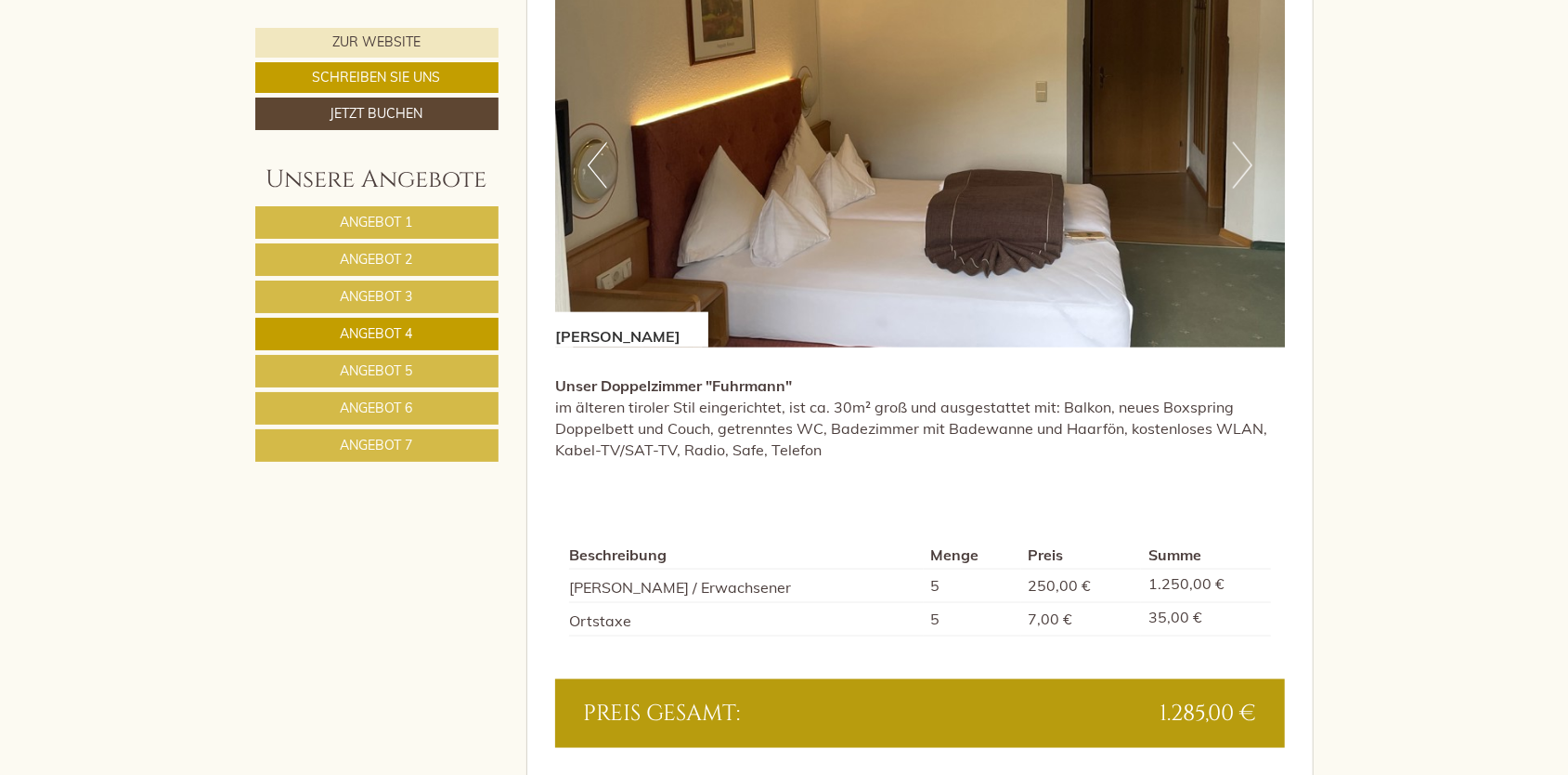
scroll to position [1587, 0]
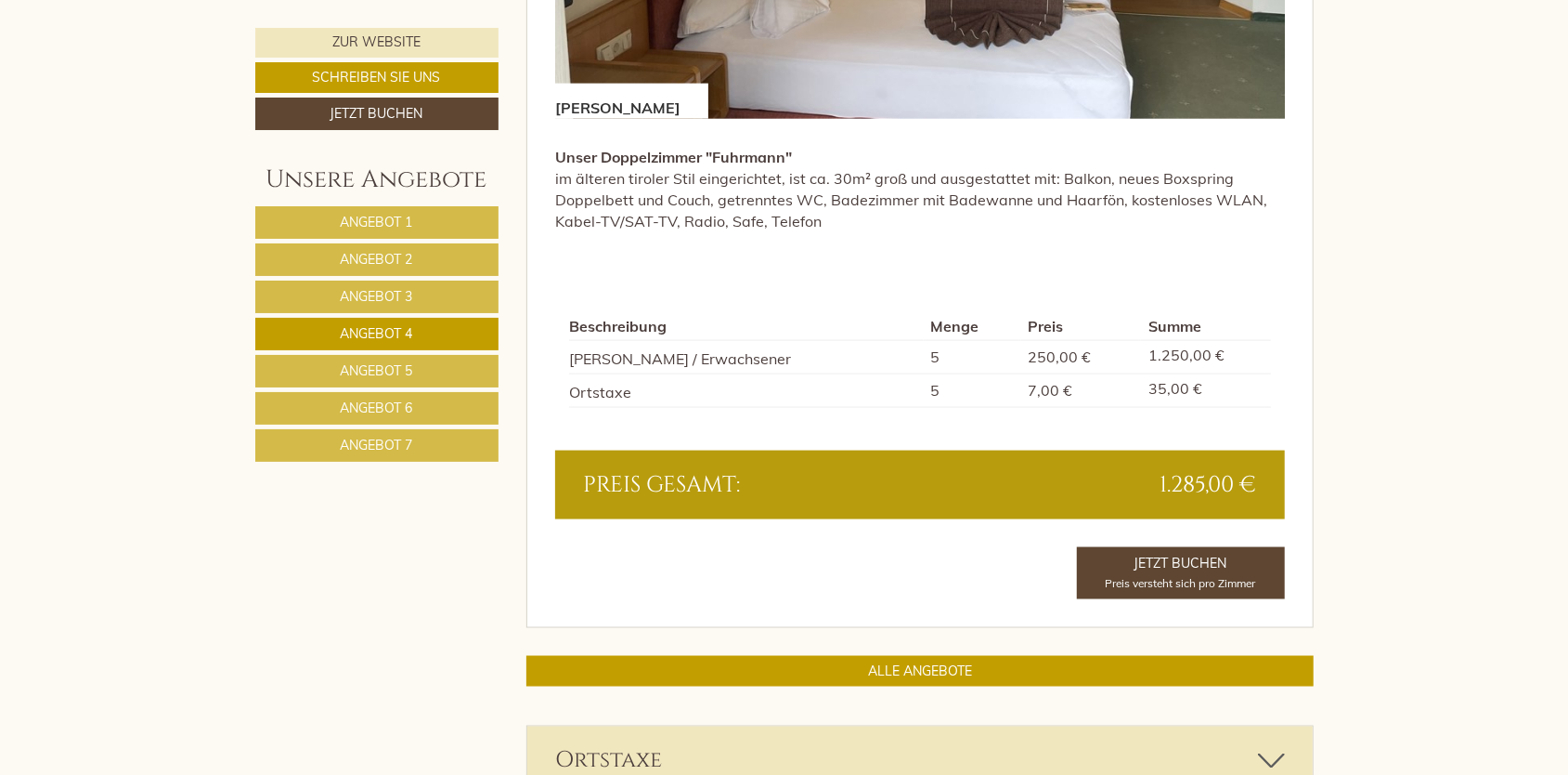
click at [392, 367] on span "Angebot 5" at bounding box center [377, 370] width 72 height 17
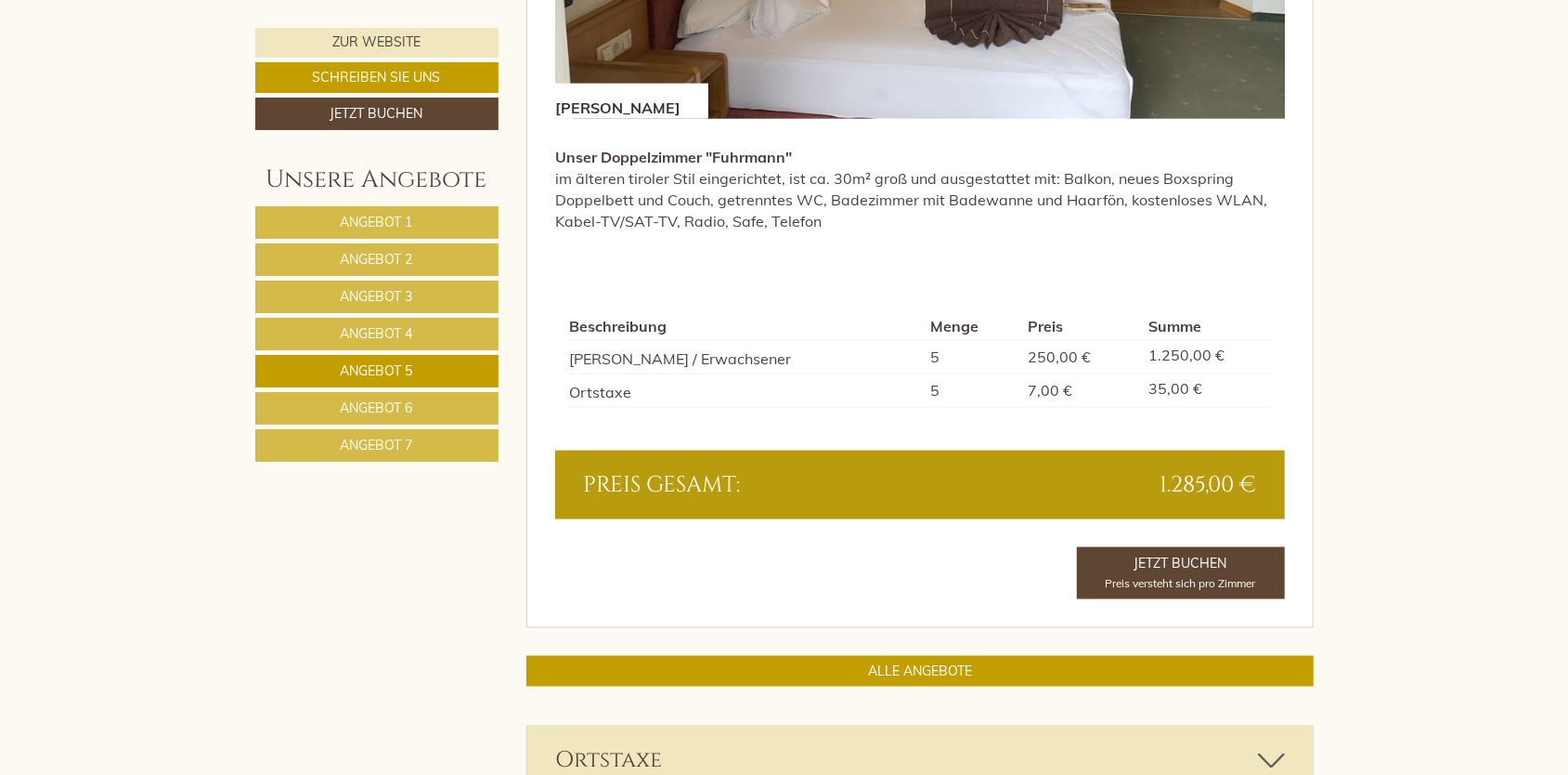
scroll to position [1030, 0]
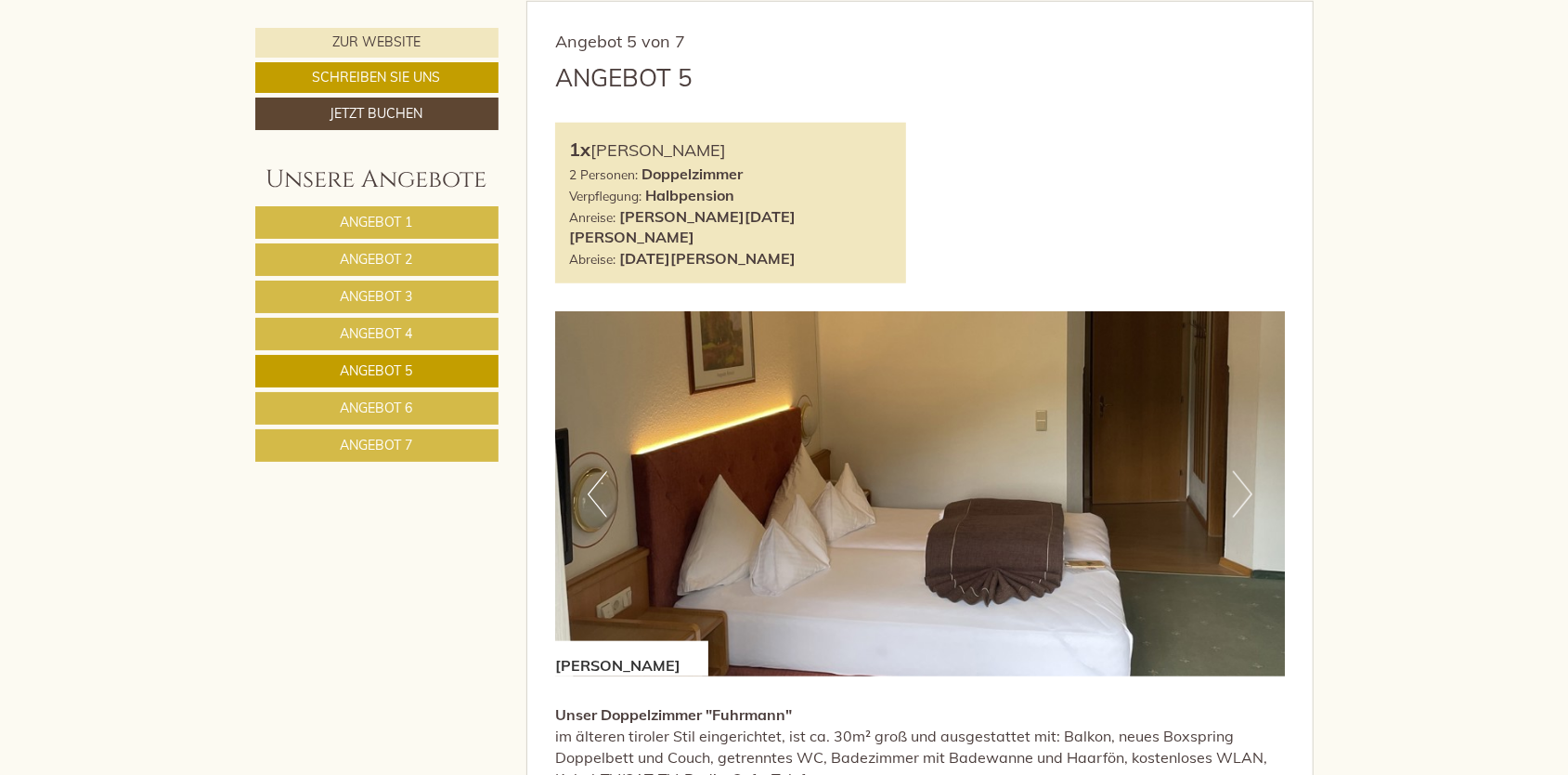
click at [406, 365] on span "Angebot 5" at bounding box center [377, 370] width 72 height 17
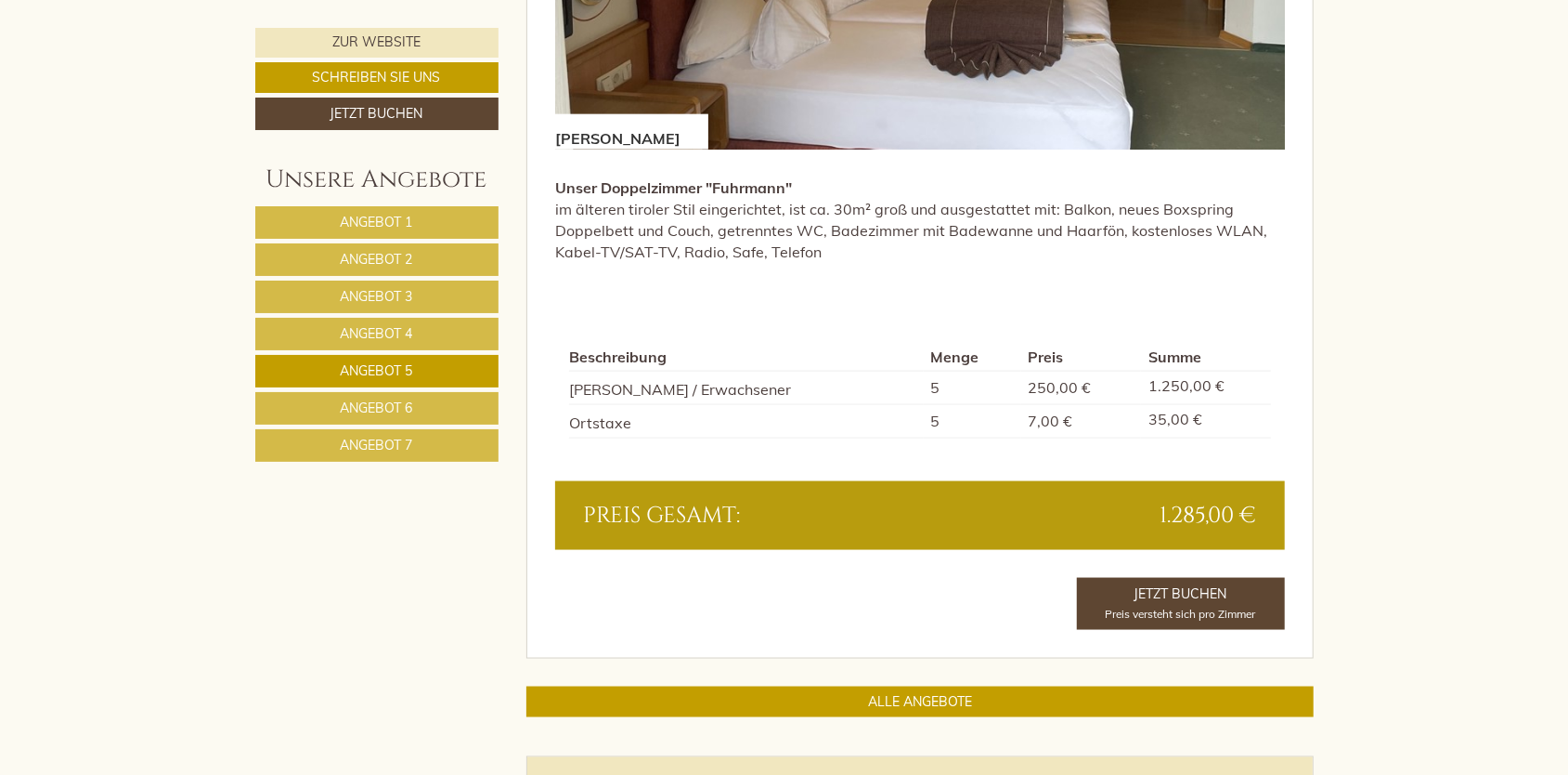
scroll to position [1309, 0]
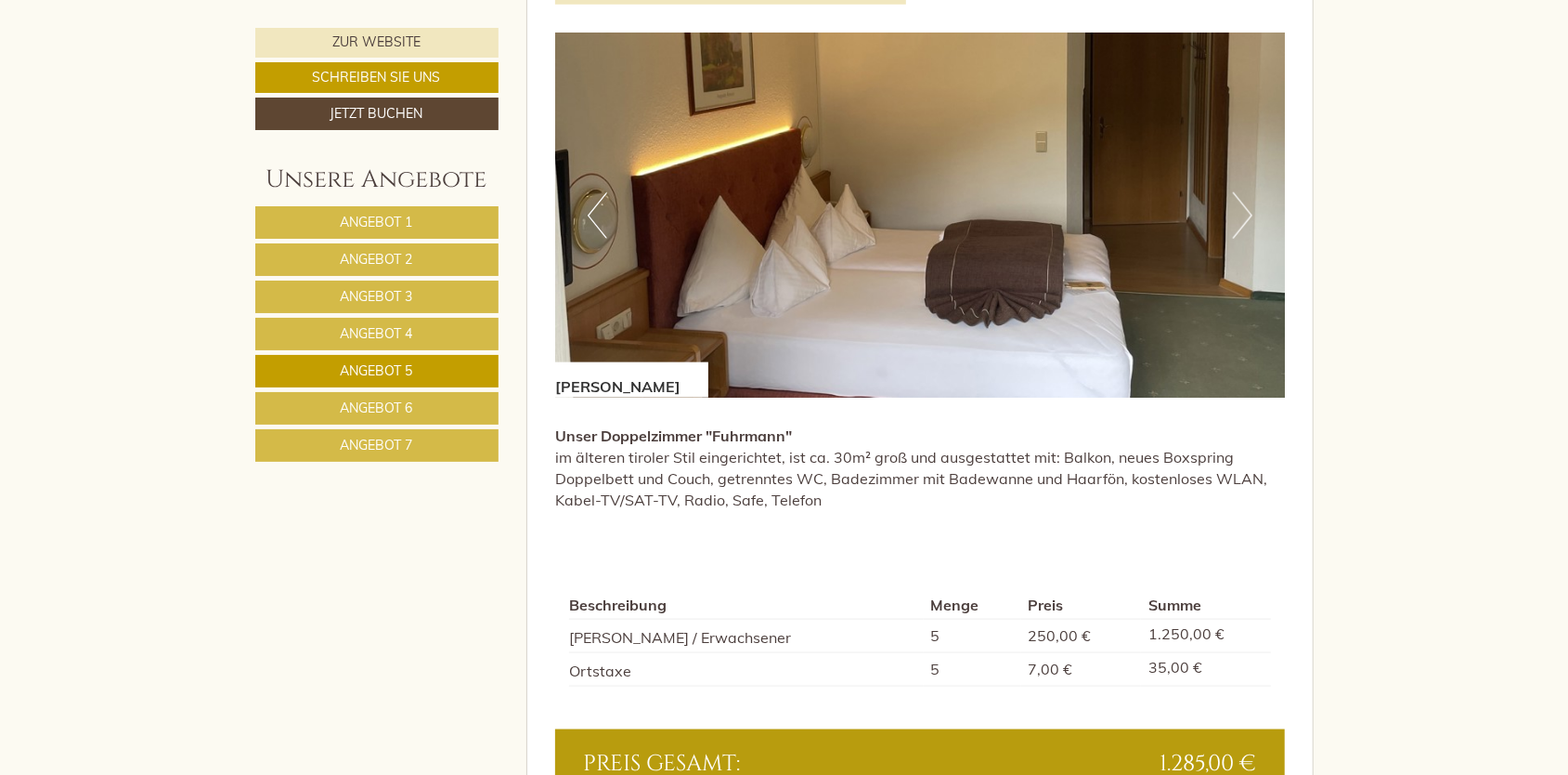
click at [1254, 190] on img at bounding box center [920, 214] width 730 height 365
click at [1249, 193] on button "Next" at bounding box center [1242, 216] width 19 height 47
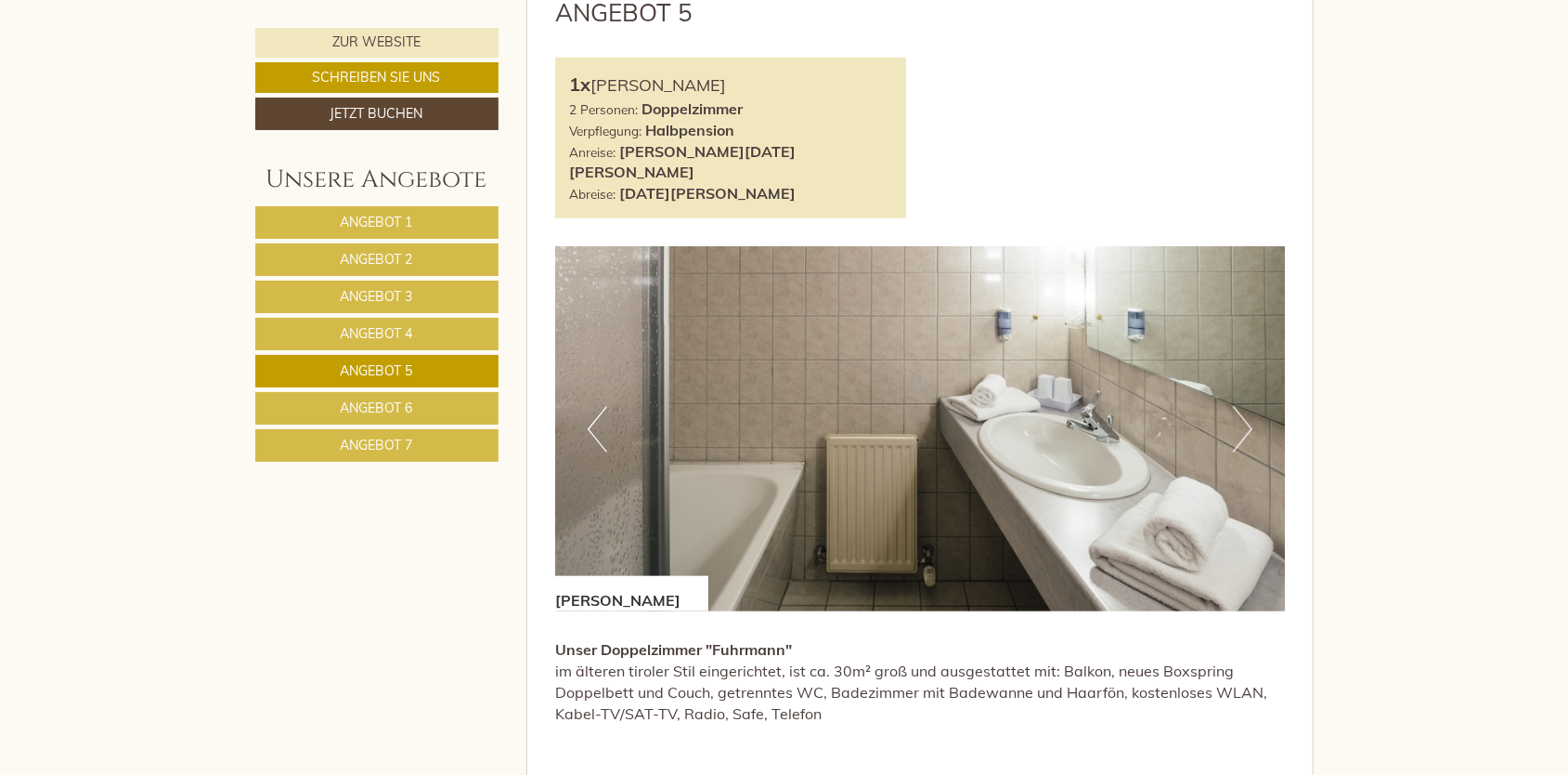
scroll to position [1030, 0]
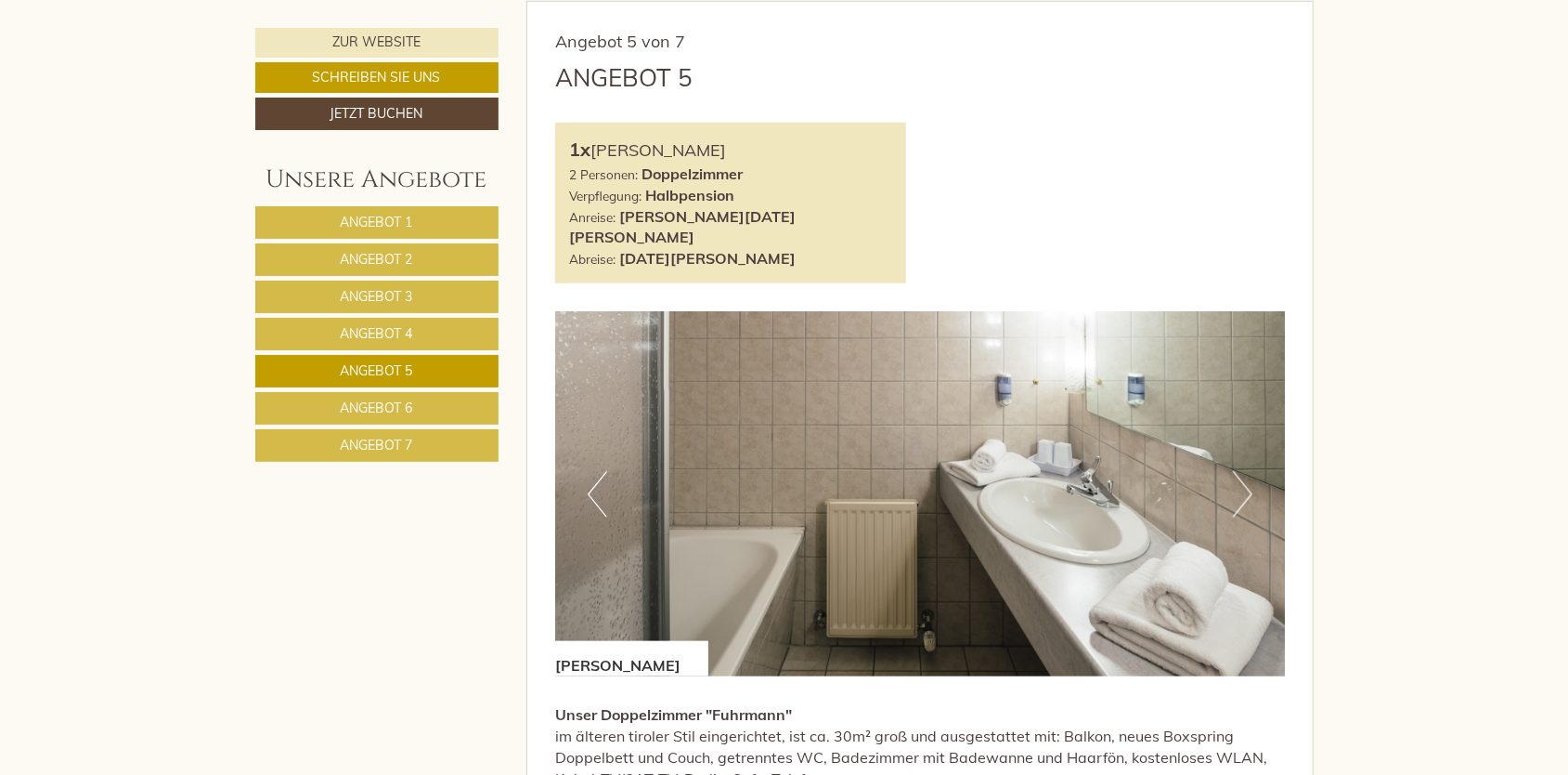
click at [1237, 471] on button "Next" at bounding box center [1242, 494] width 19 height 47
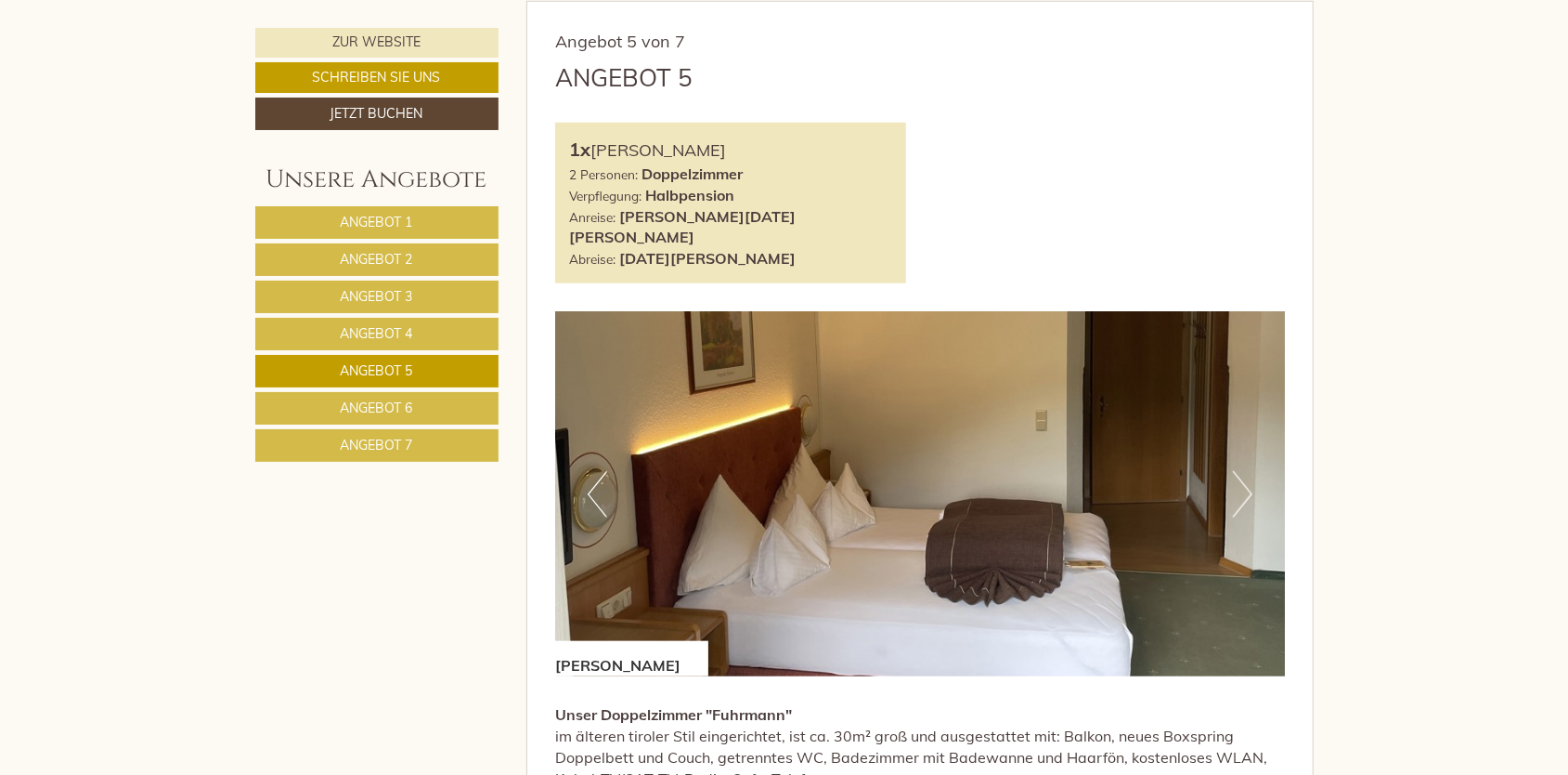
click at [1237, 471] on button "Next" at bounding box center [1242, 494] width 19 height 47
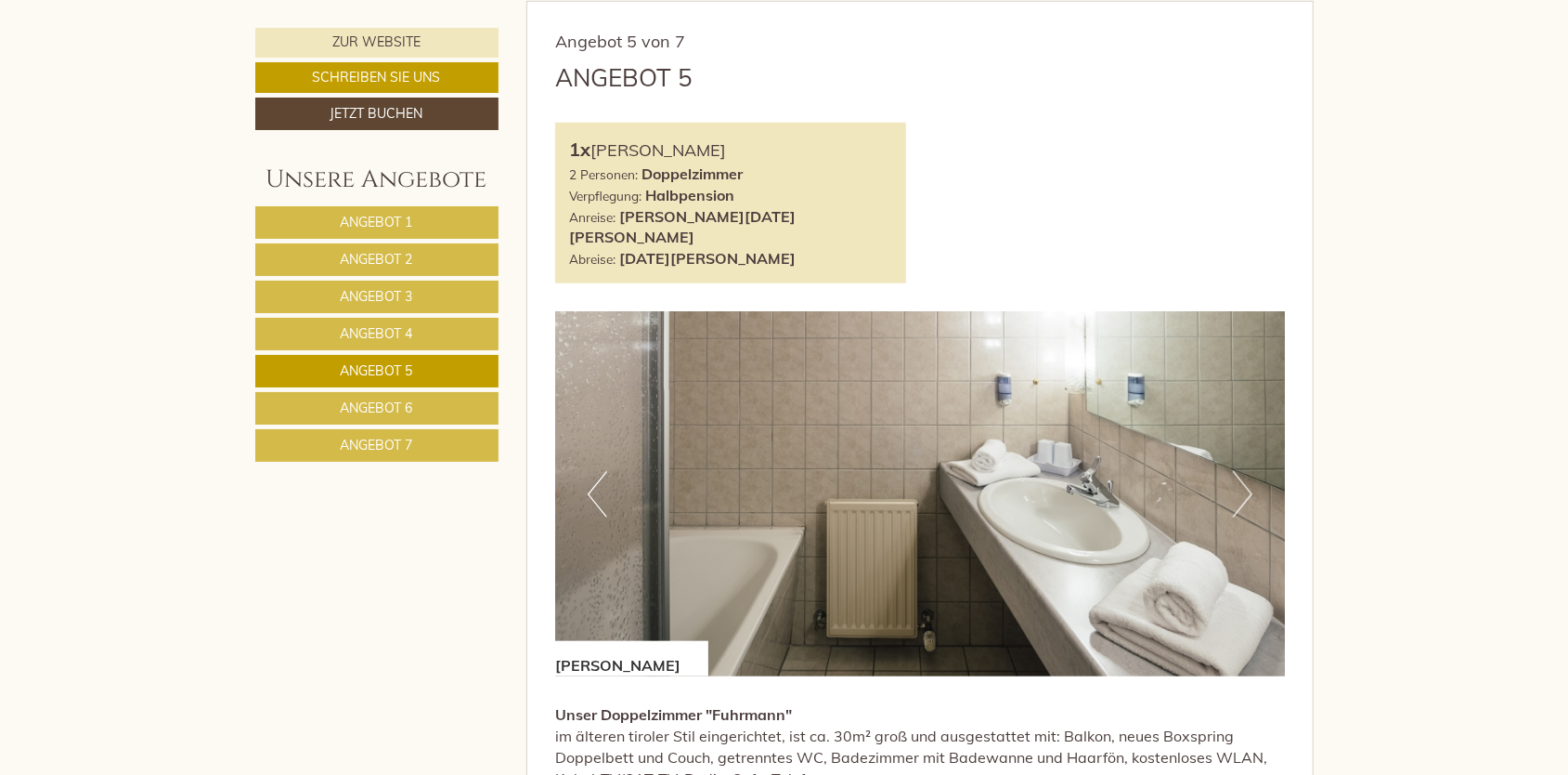
click at [1237, 471] on button "Next" at bounding box center [1242, 494] width 19 height 47
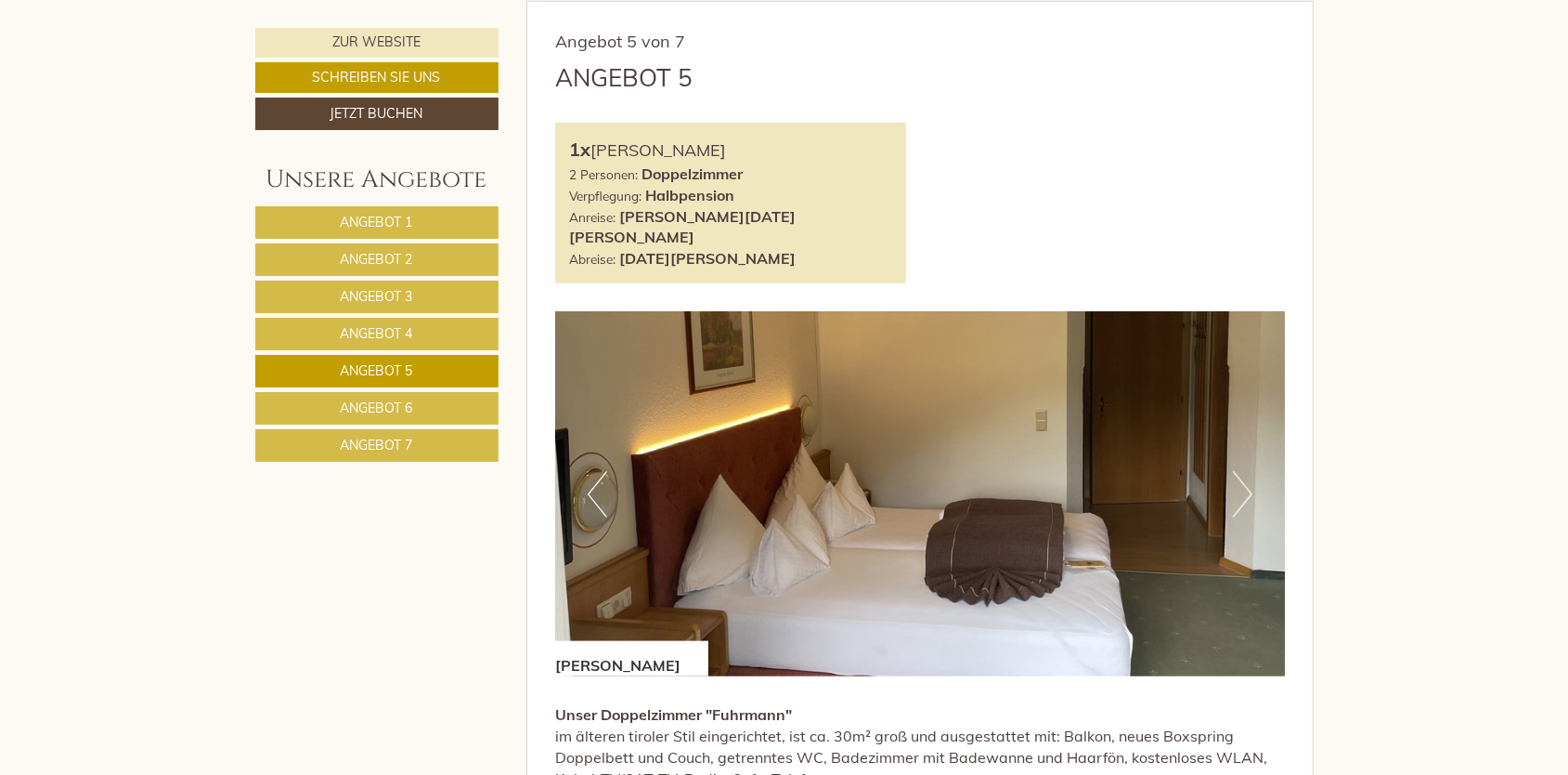
click at [403, 394] on link "Angebot 6" at bounding box center [377, 407] width 243 height 32
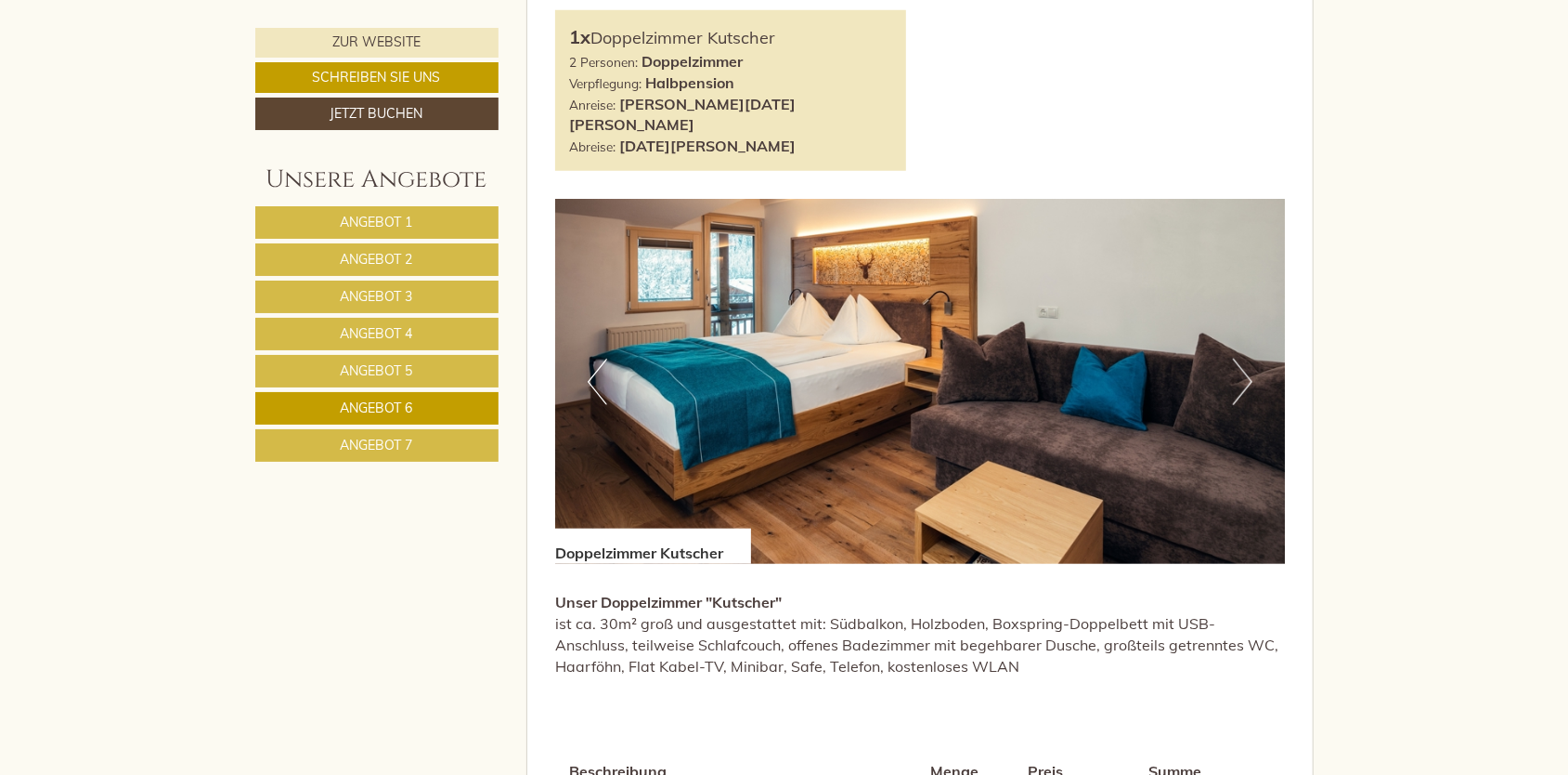
scroll to position [1495, 0]
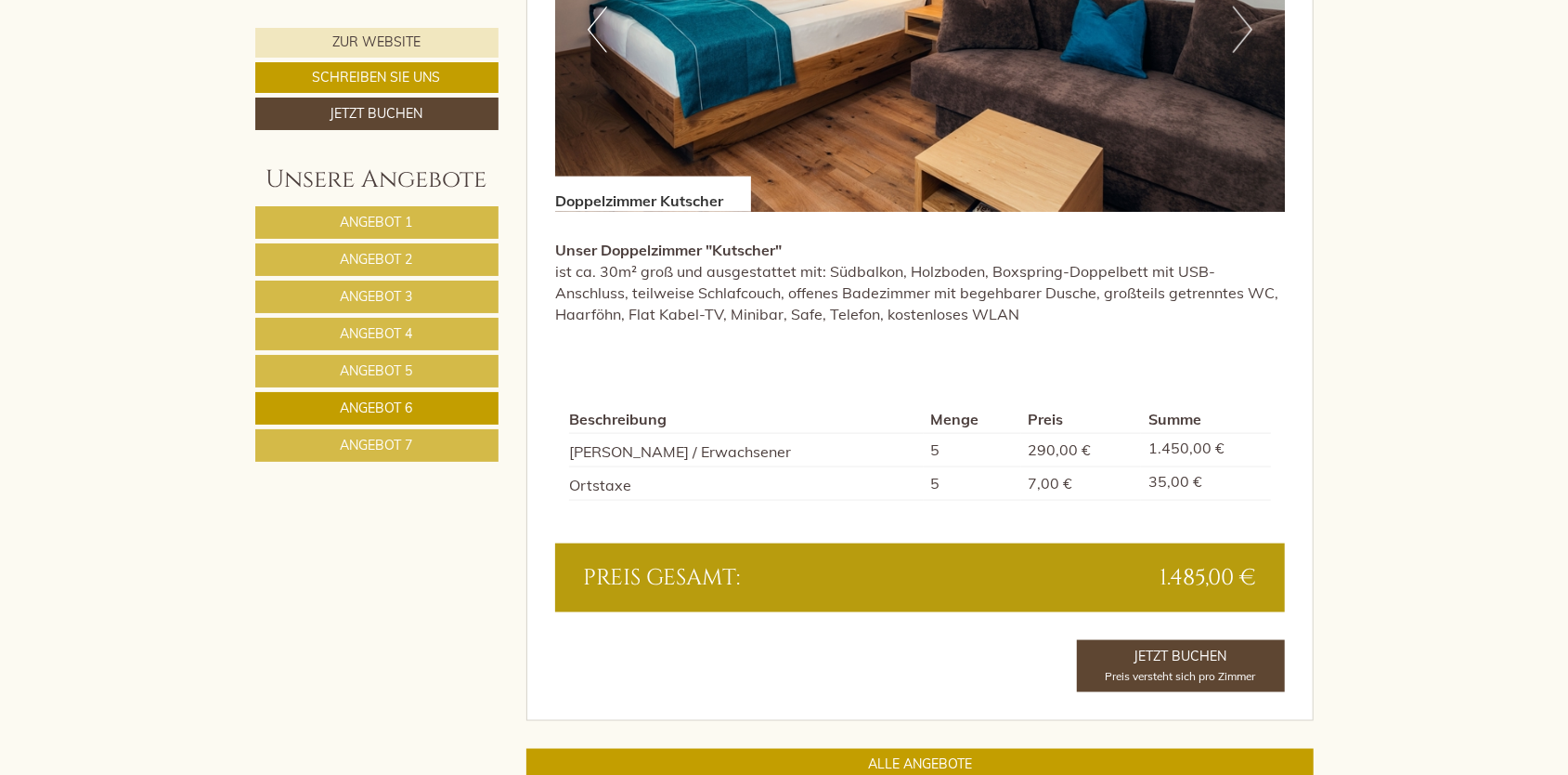
click at [403, 437] on span "Angebot 7" at bounding box center [377, 444] width 72 height 17
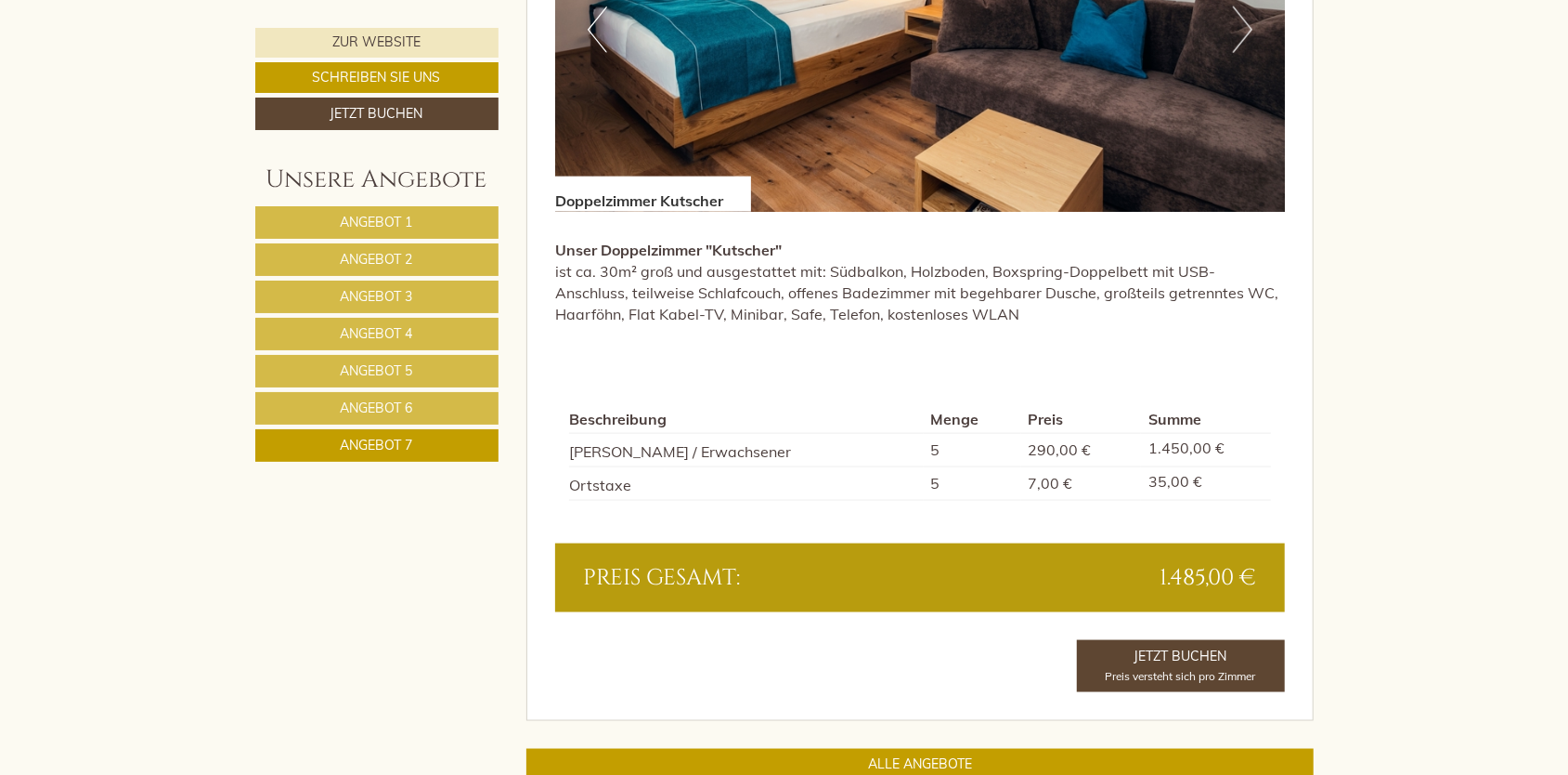
click at [392, 366] on span "Angebot 5" at bounding box center [377, 370] width 72 height 17
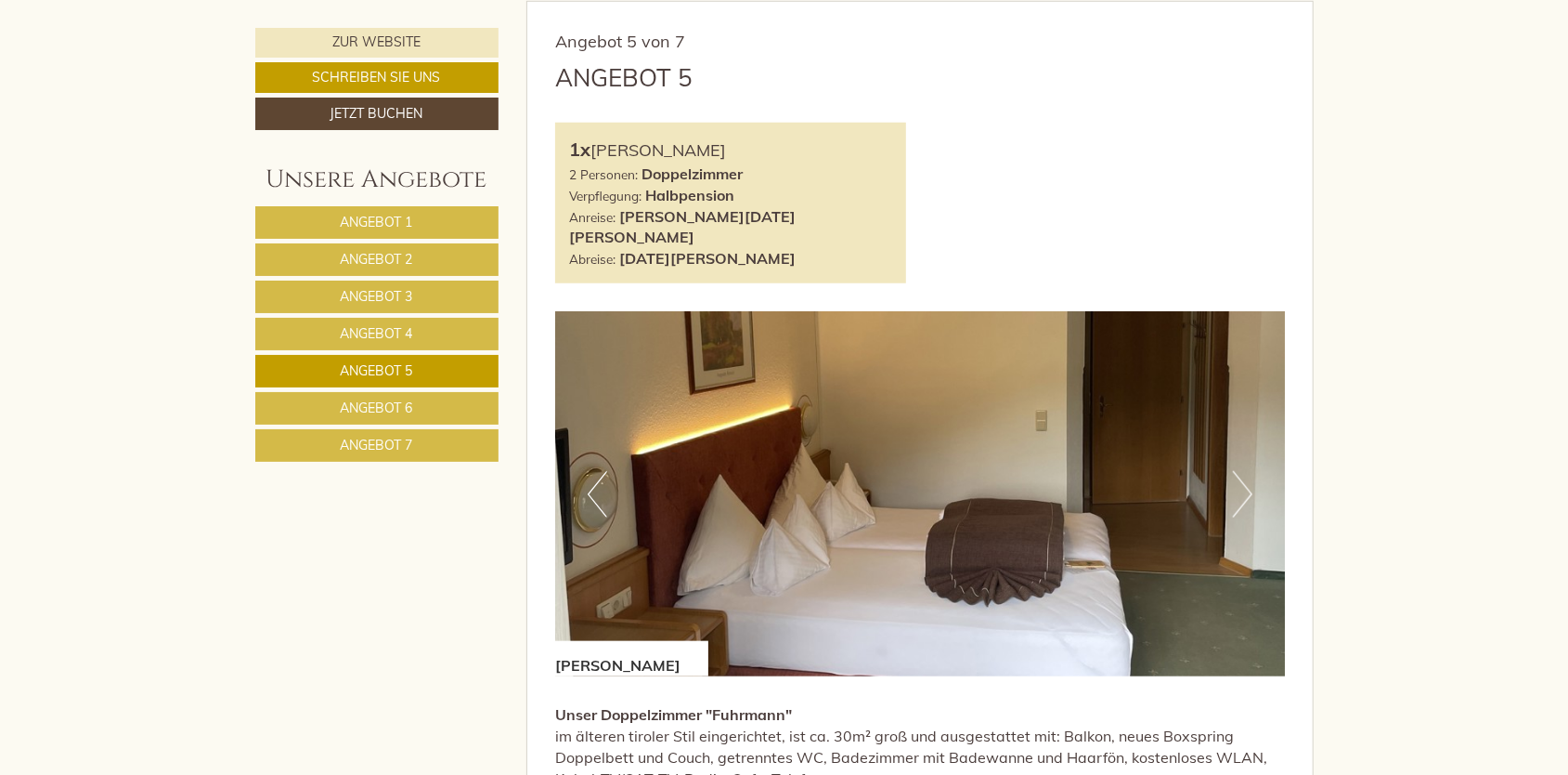
click at [392, 366] on span "Angebot 5" at bounding box center [377, 370] width 72 height 17
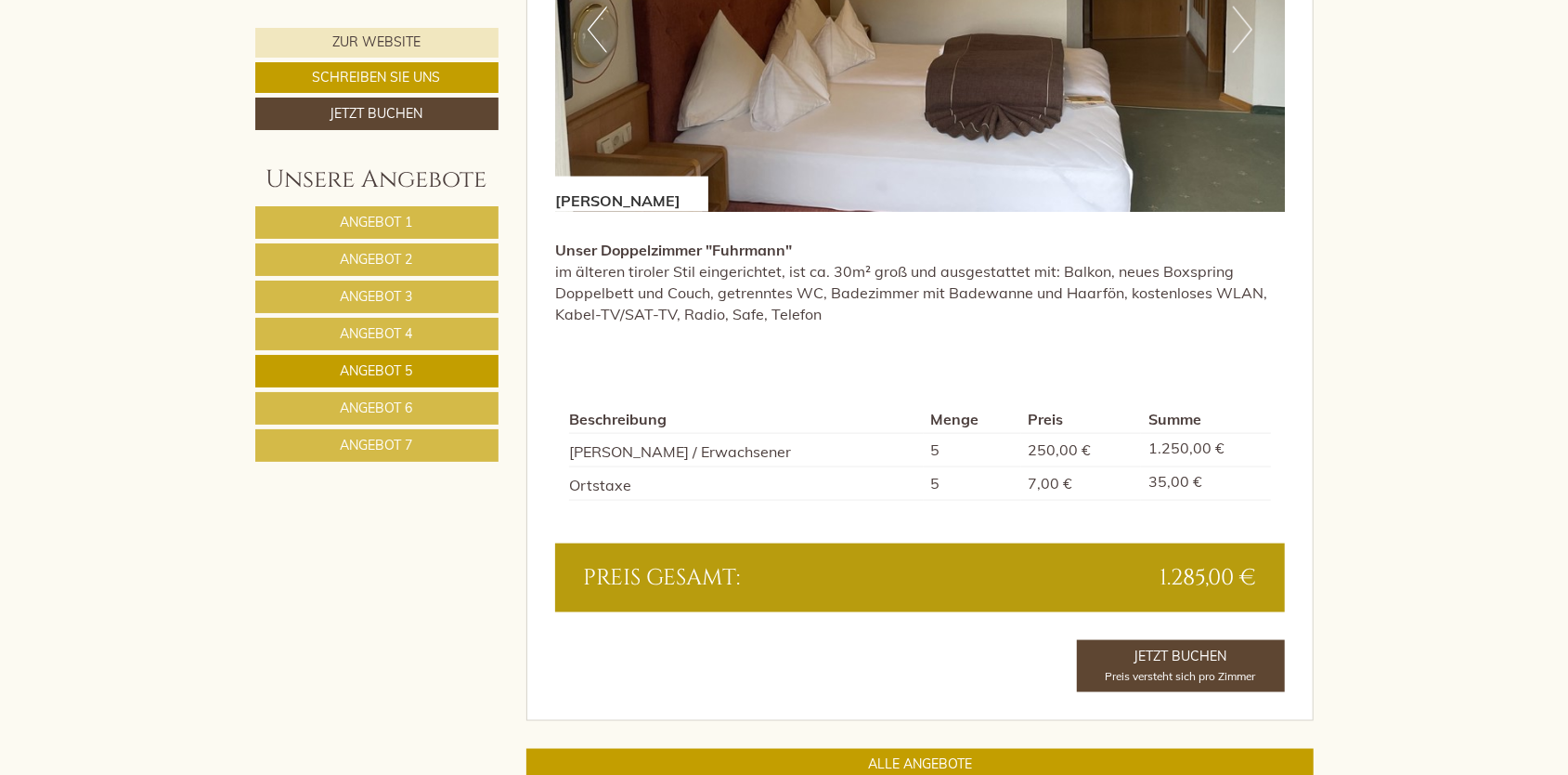
scroll to position [1123, 0]
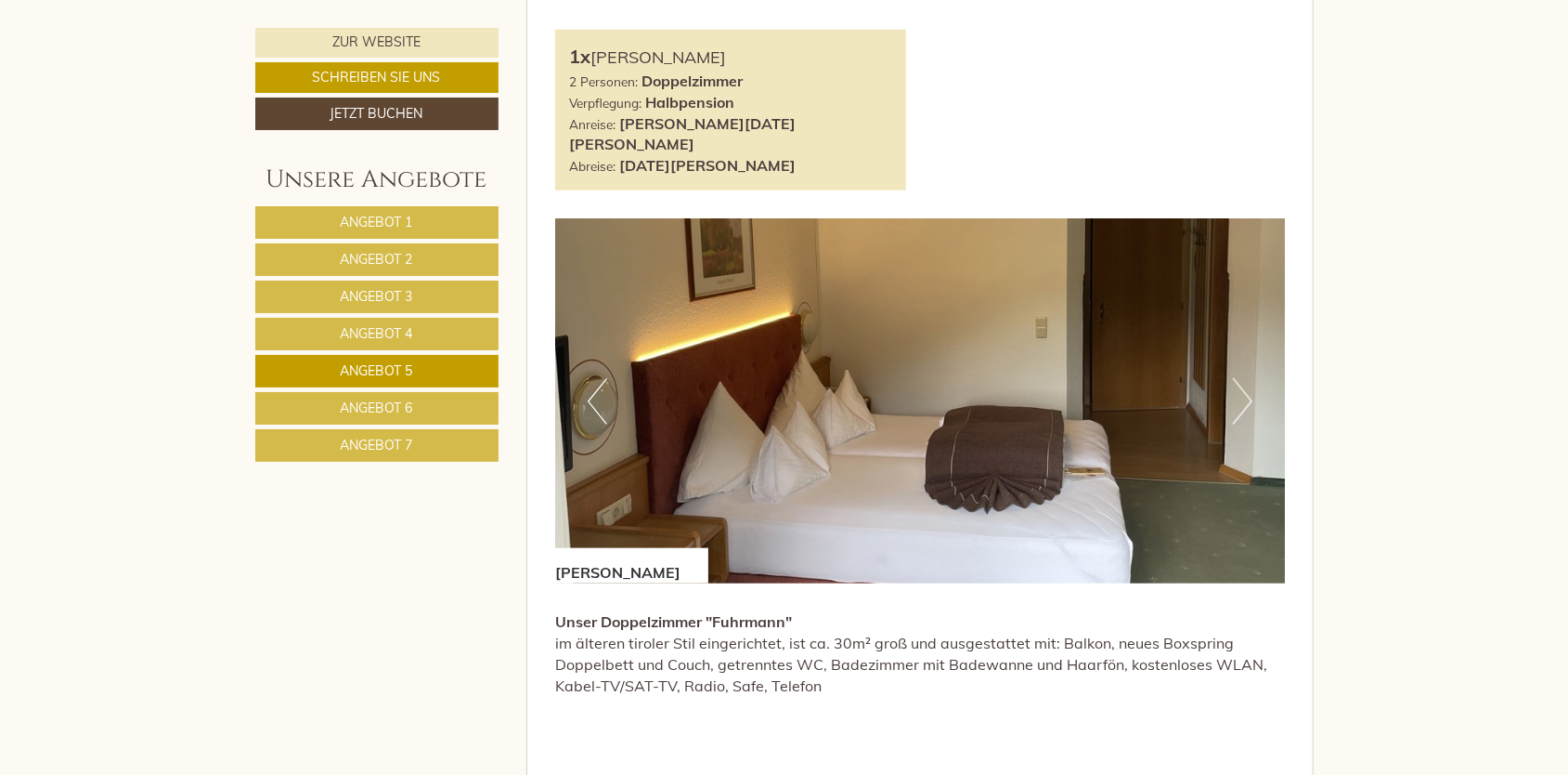
click at [394, 325] on span "Angebot 4" at bounding box center [377, 333] width 72 height 17
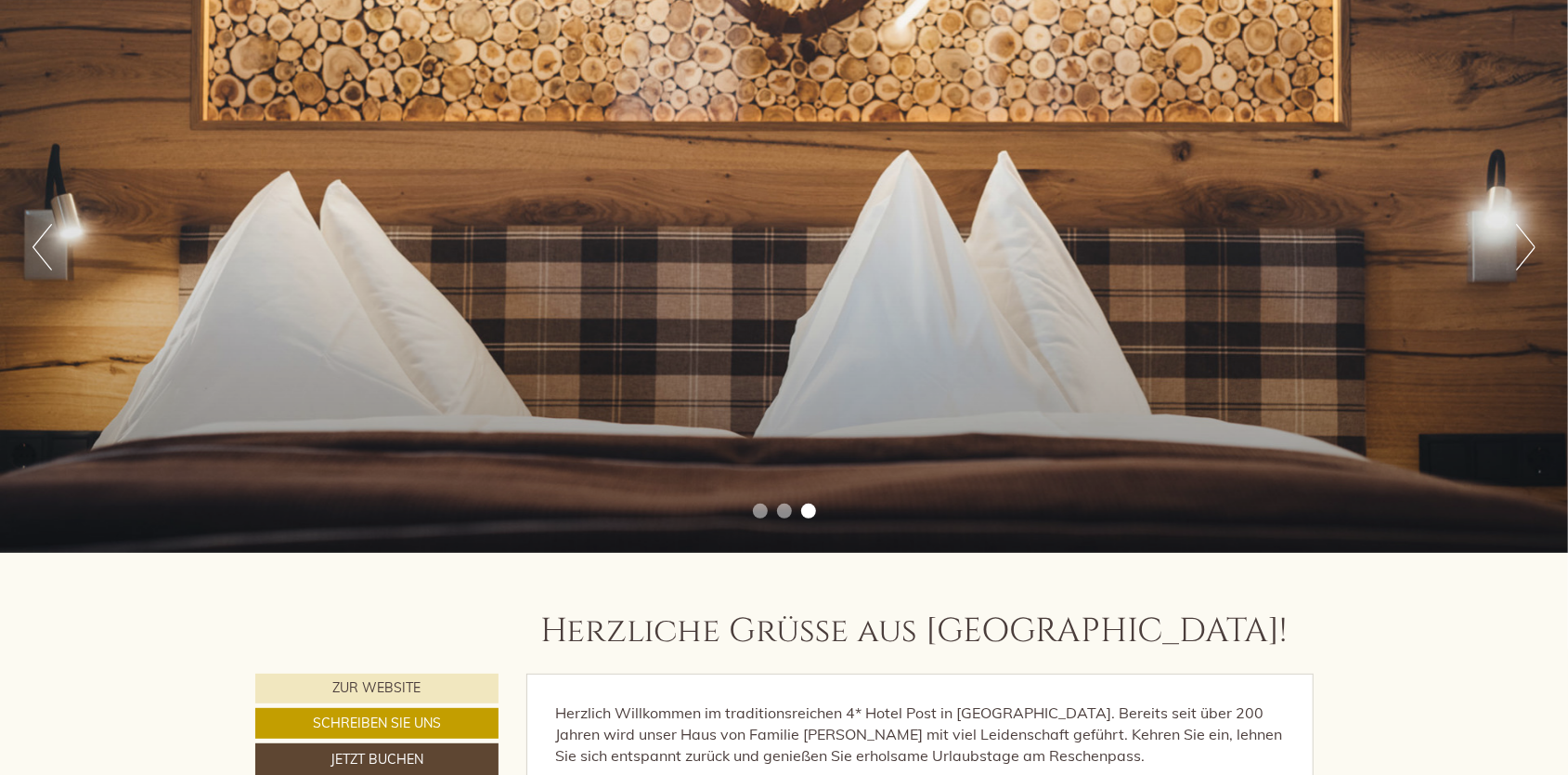
scroll to position [0, 0]
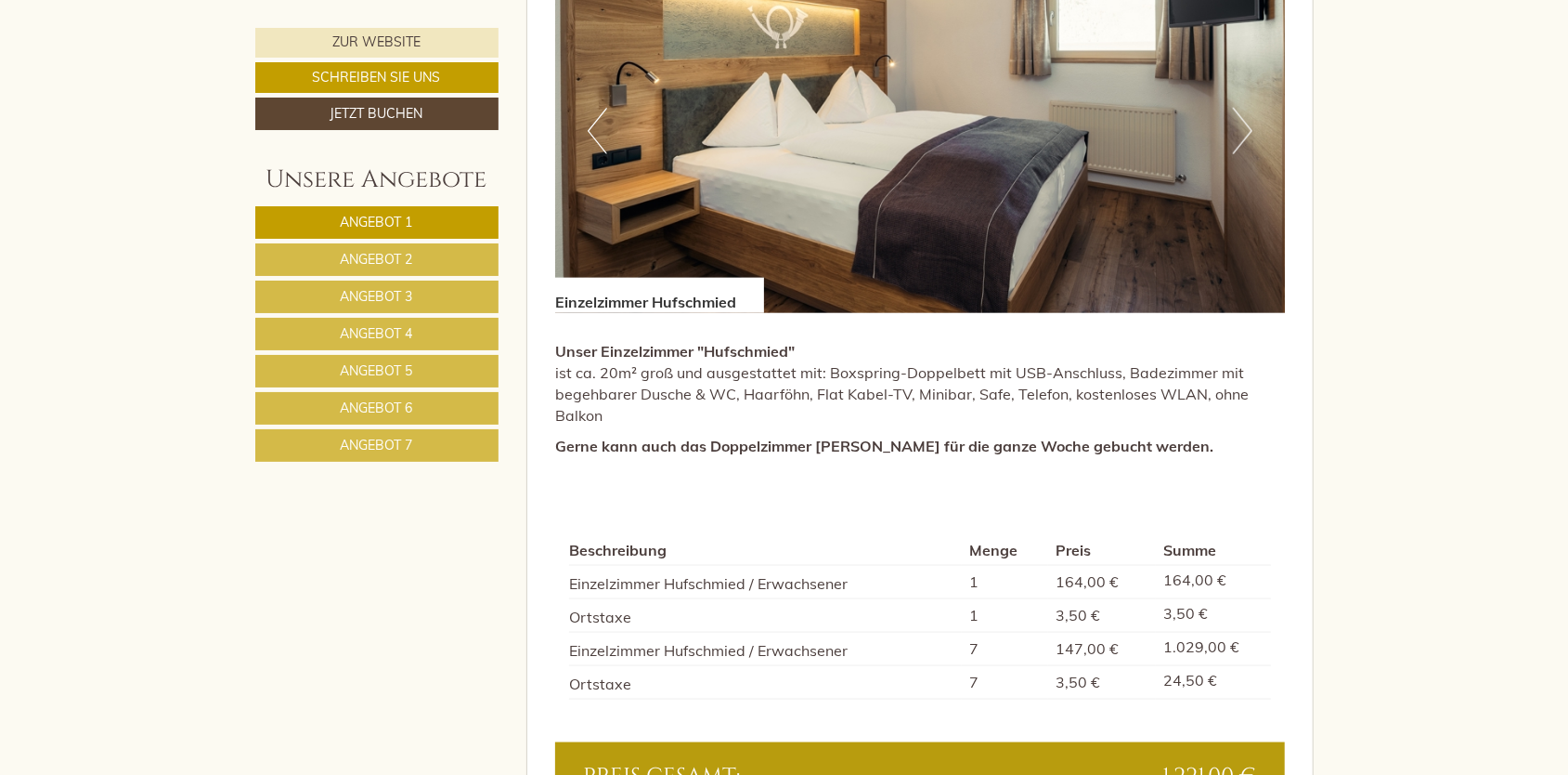
scroll to position [1579, 0]
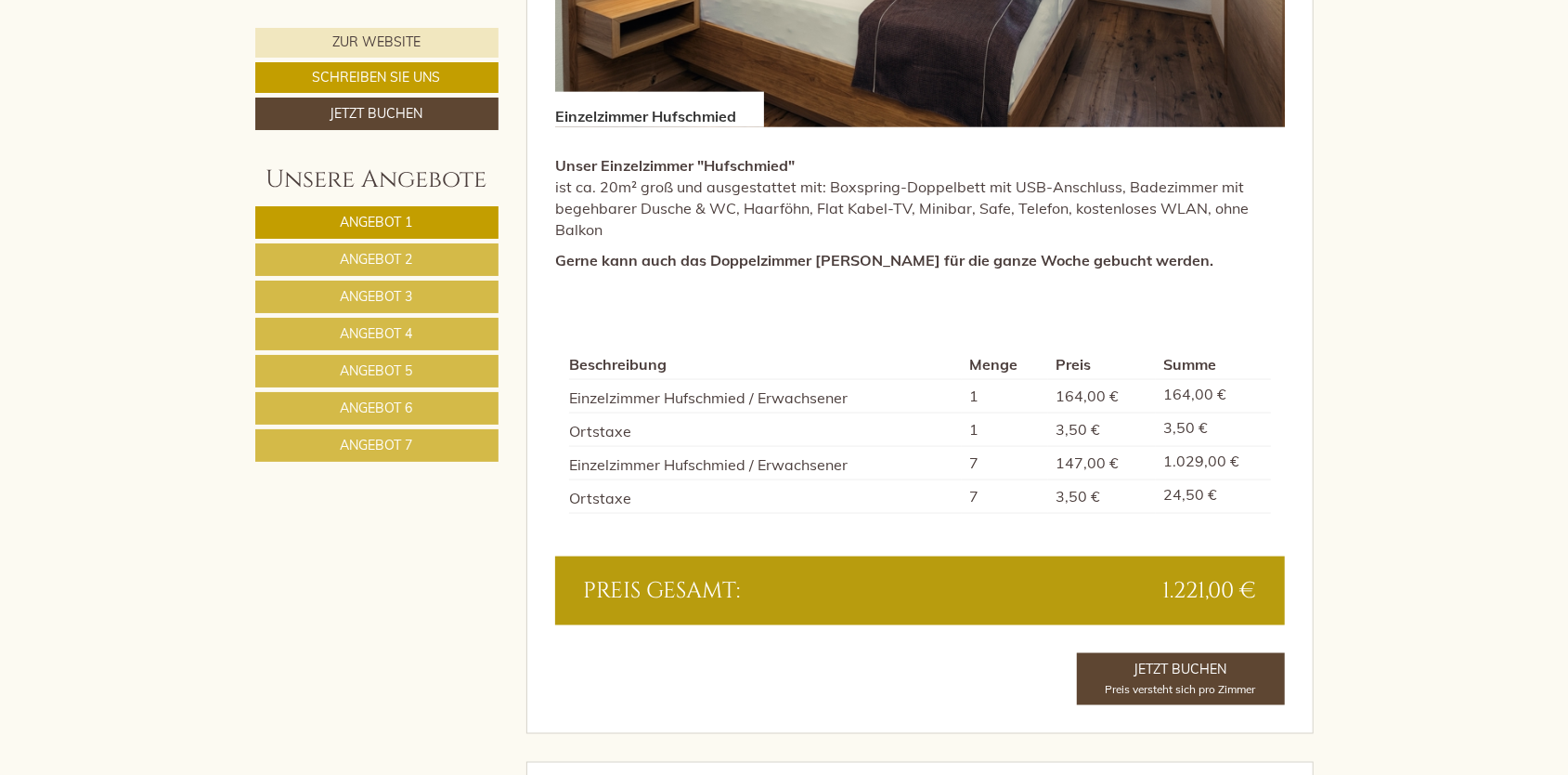
click at [396, 255] on span "Angebot 2" at bounding box center [377, 259] width 72 height 17
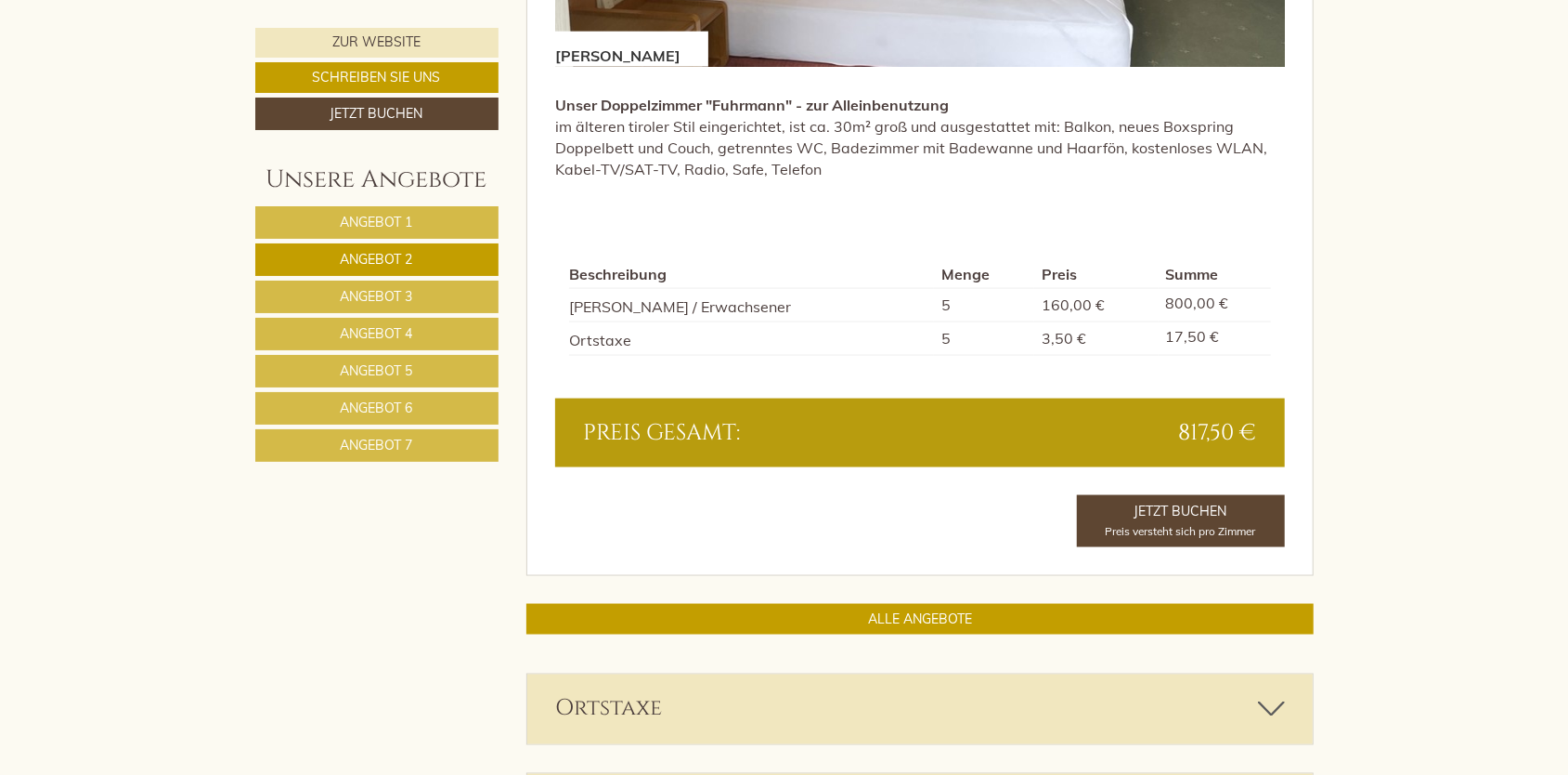
scroll to position [1680, 0]
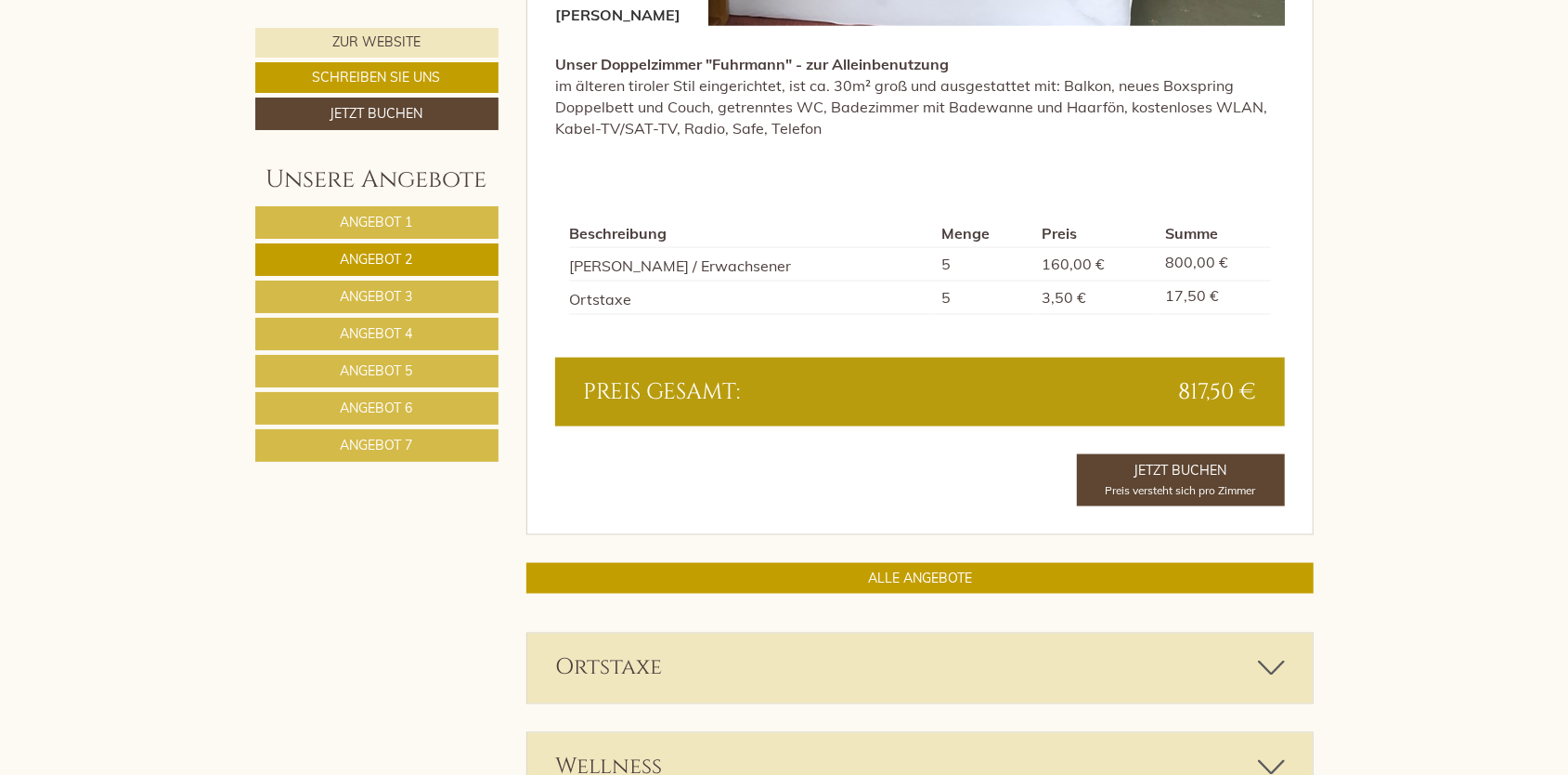
click at [411, 288] on span "Angebot 3" at bounding box center [377, 296] width 72 height 17
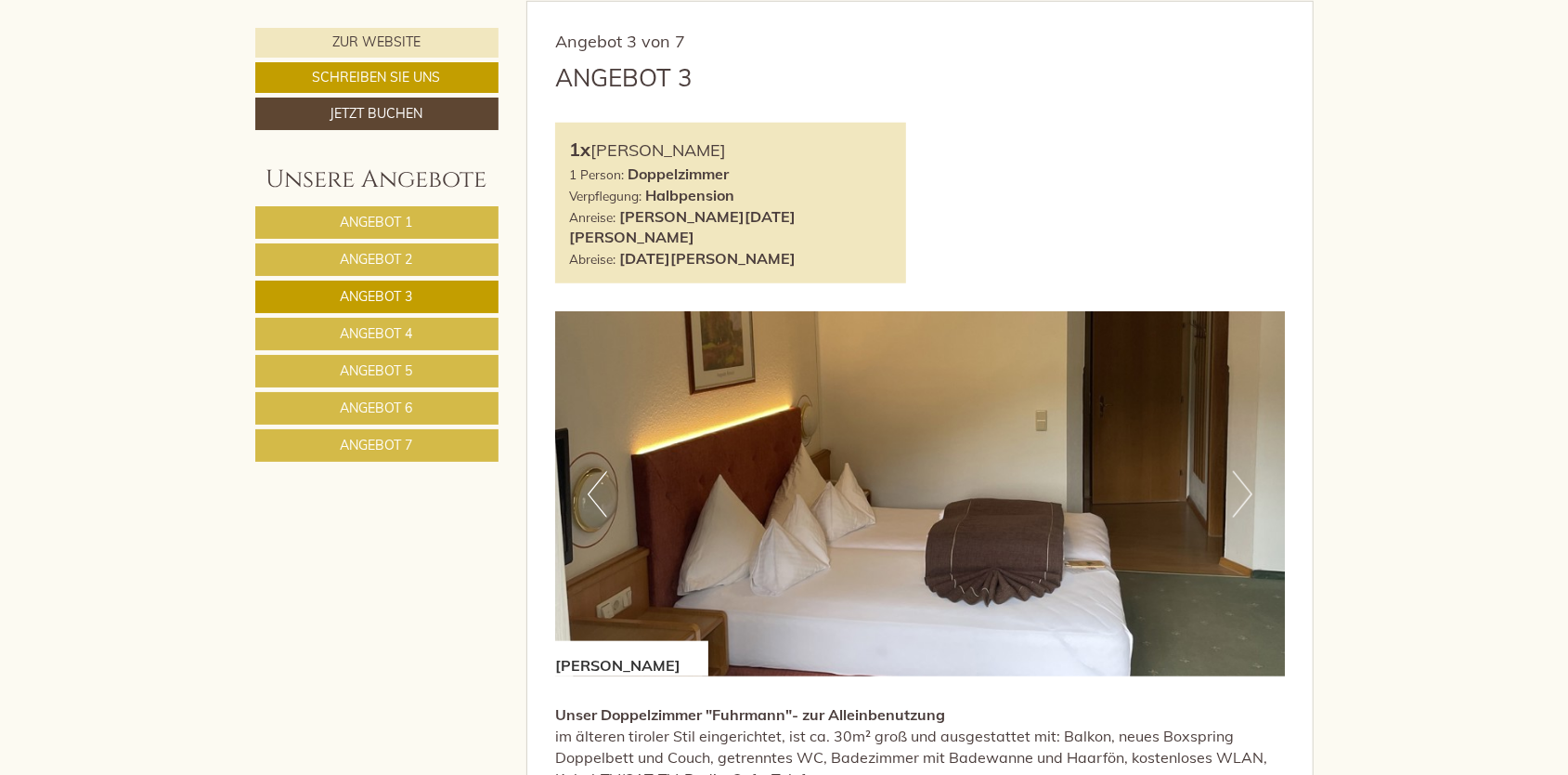
scroll to position [1401, 0]
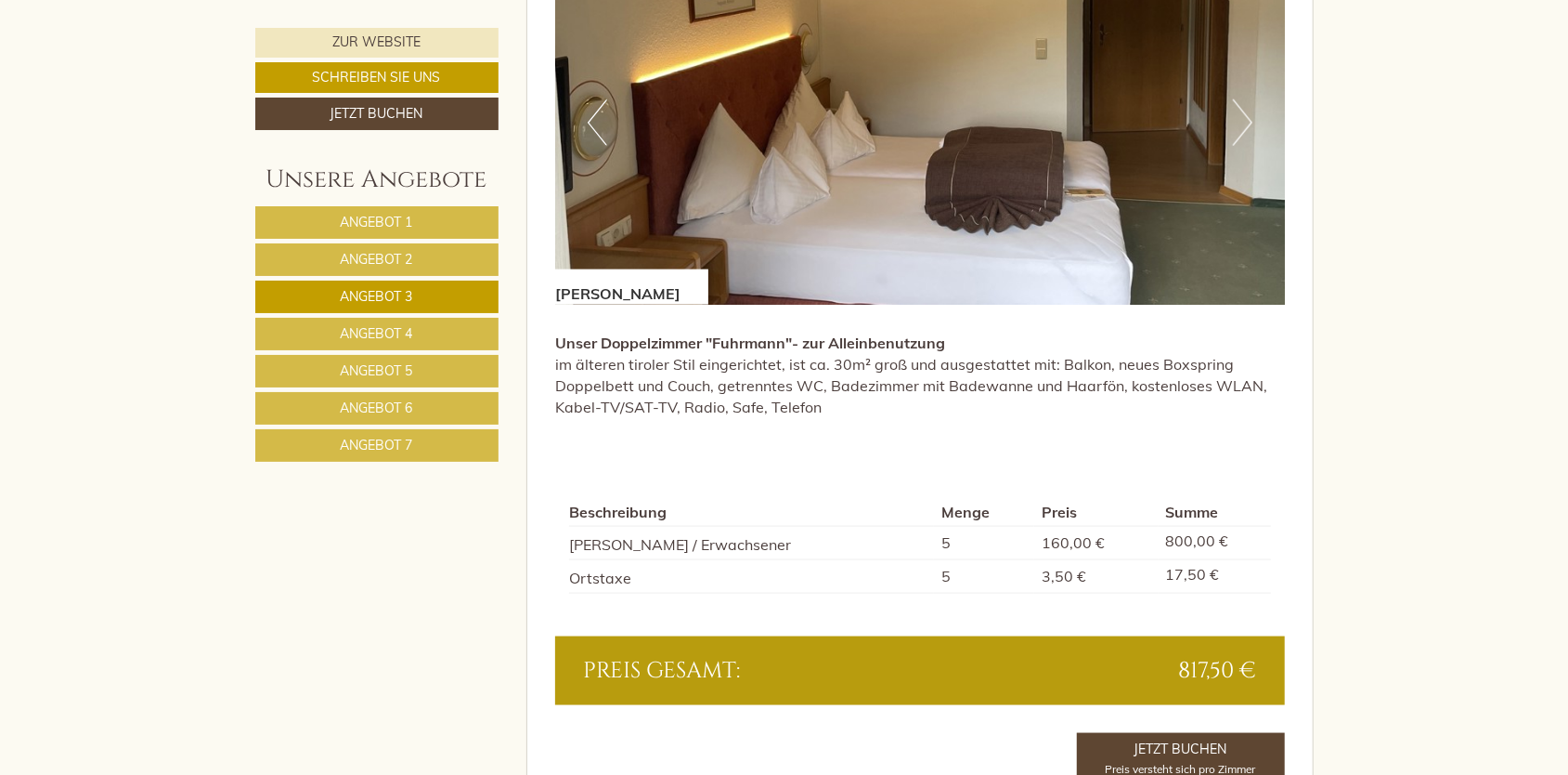
click at [409, 327] on span "Angebot 4" at bounding box center [377, 333] width 72 height 17
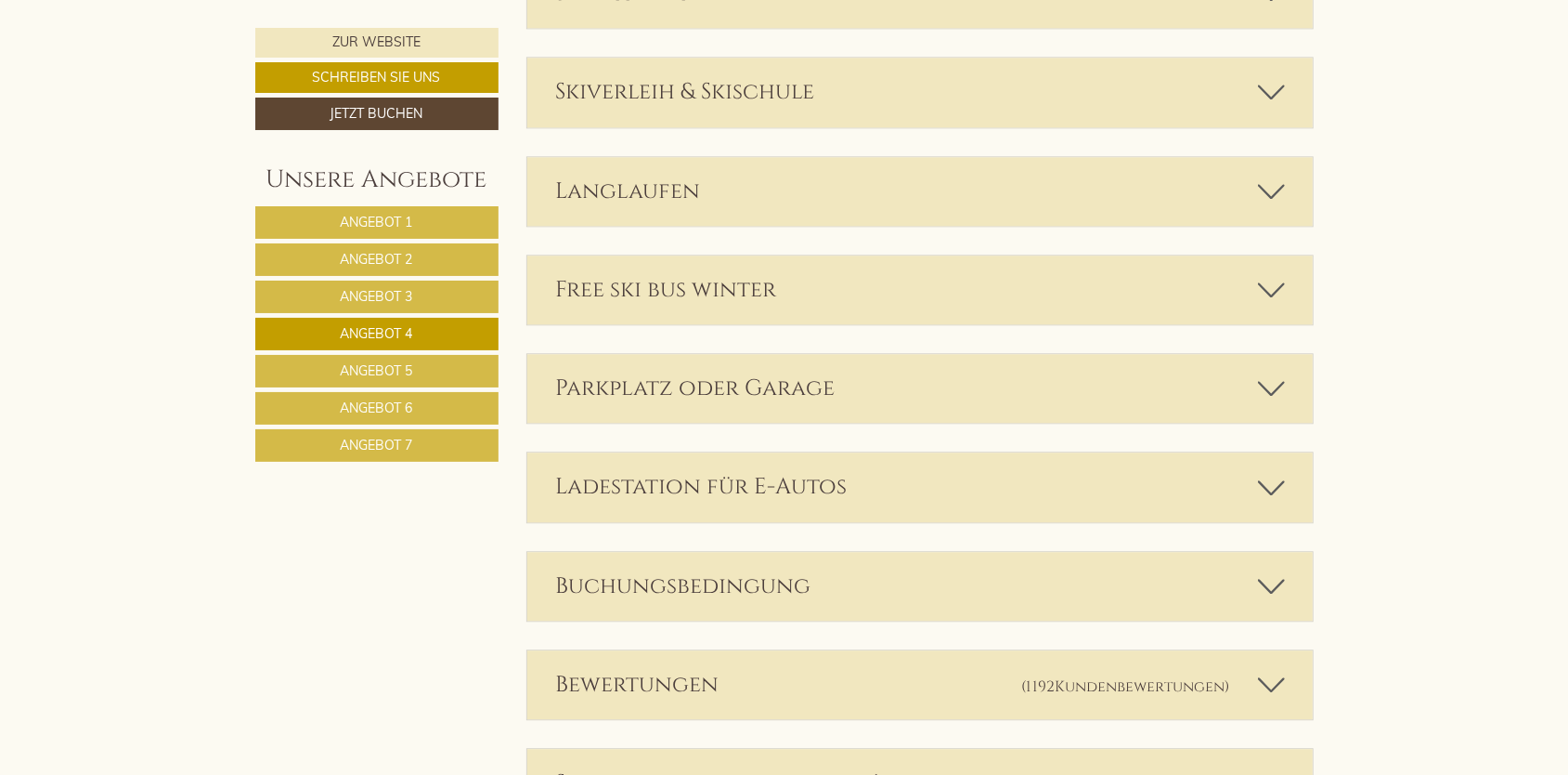
scroll to position [2806, 0]
